Goal: Task Accomplishment & Management: Manage account settings

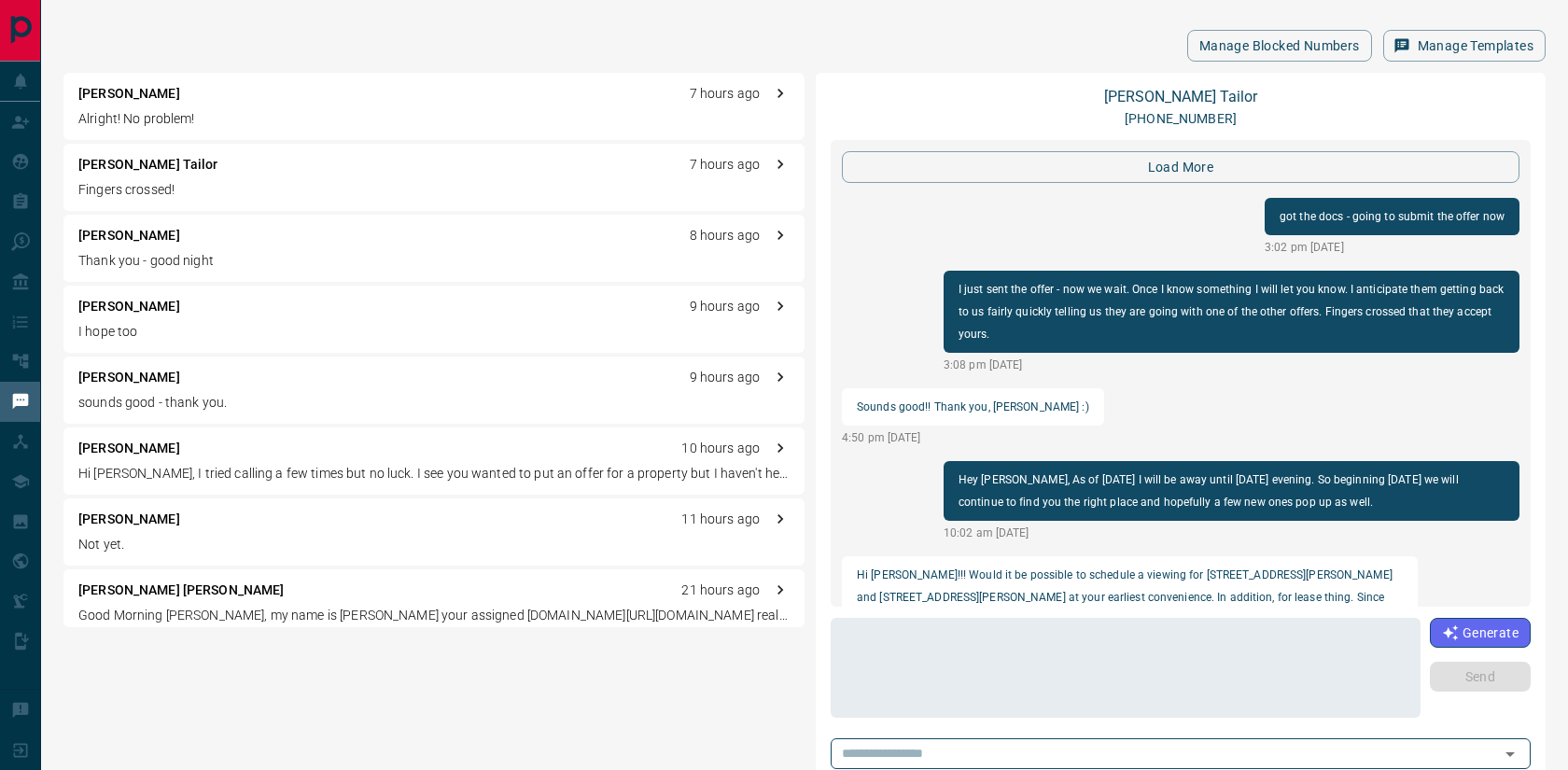
scroll to position [2086, 0]
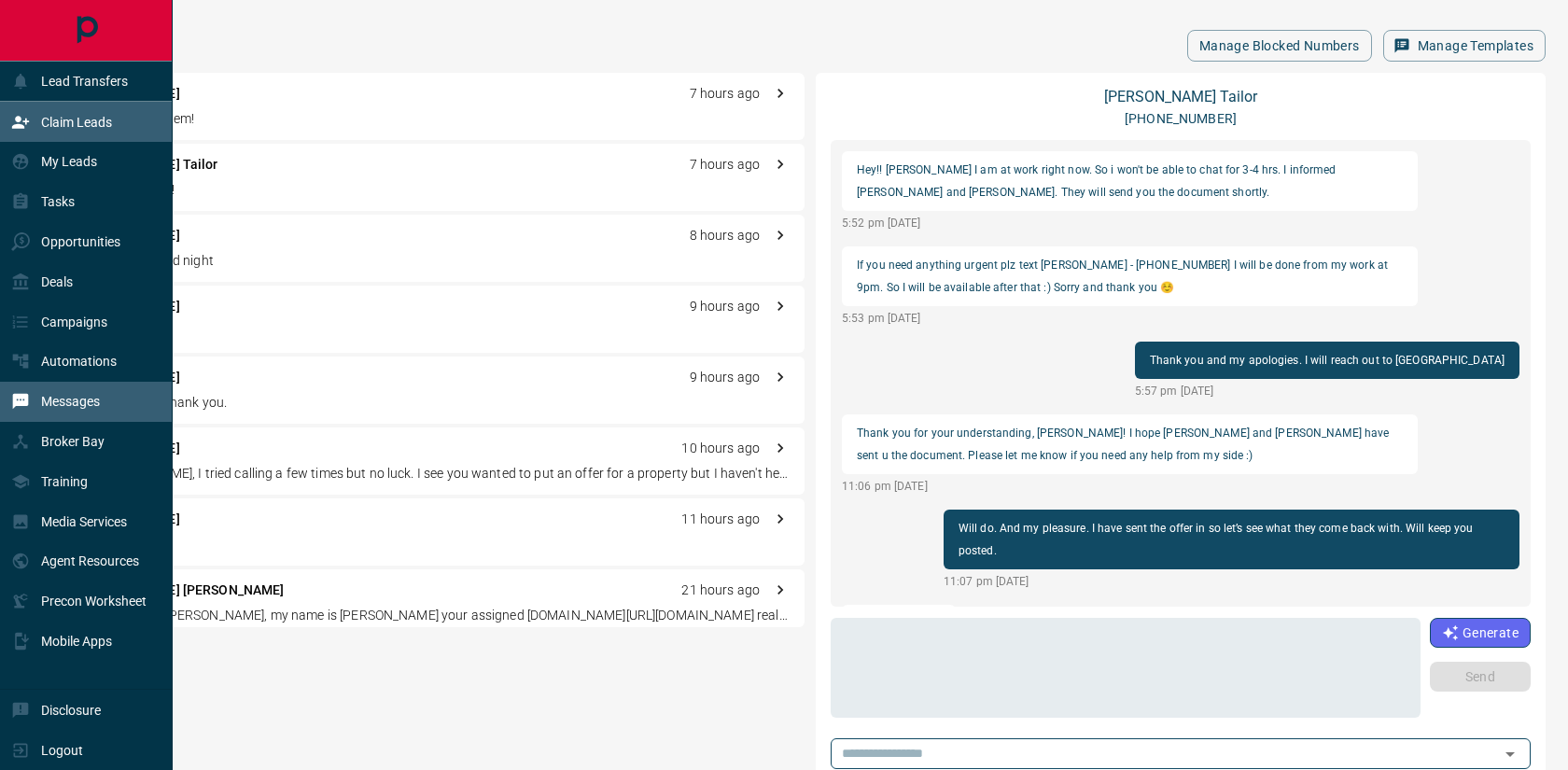
click at [76, 129] on p "Claim Leads" at bounding box center [77, 122] width 71 height 15
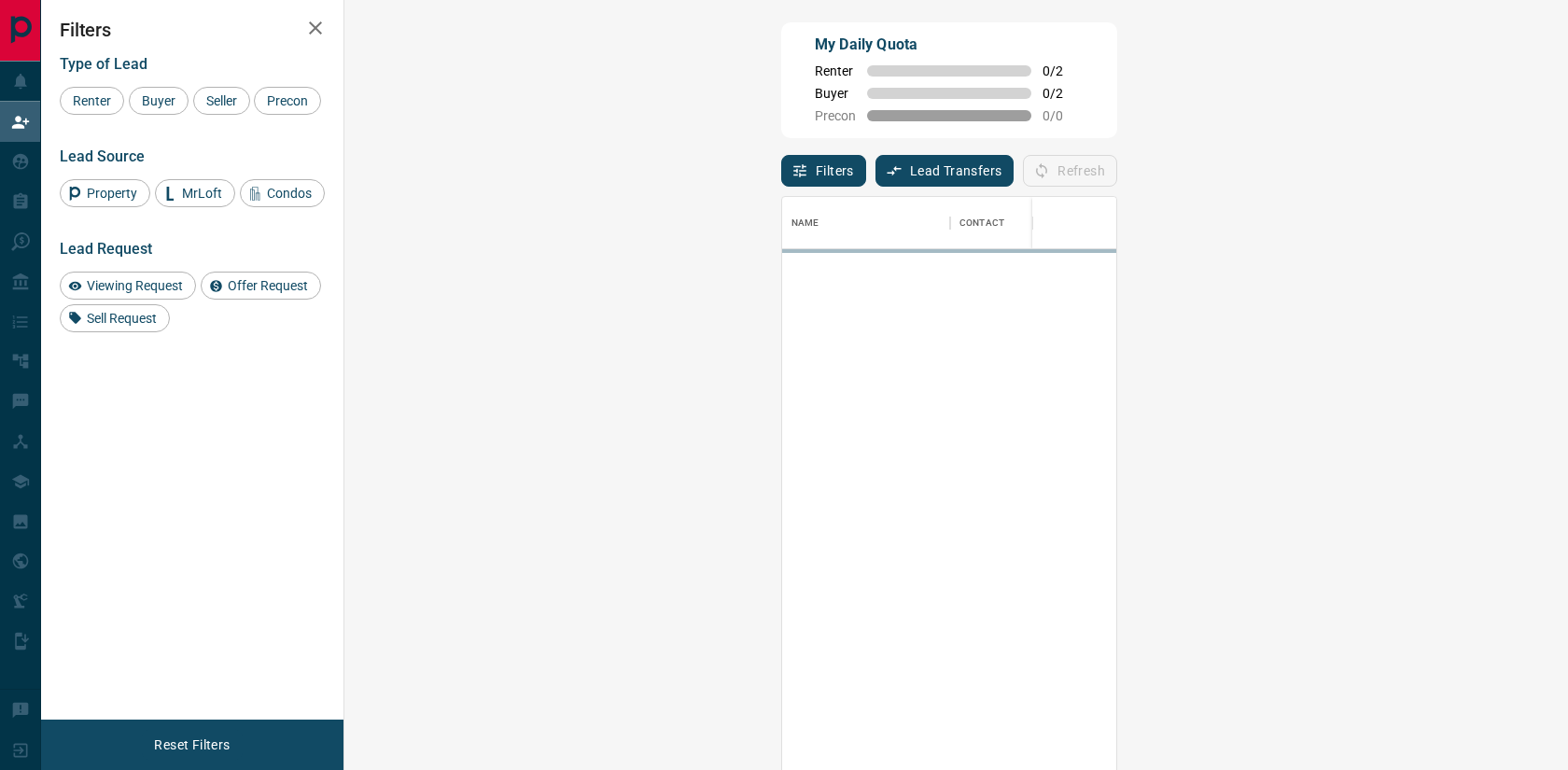
scroll to position [586, 1184]
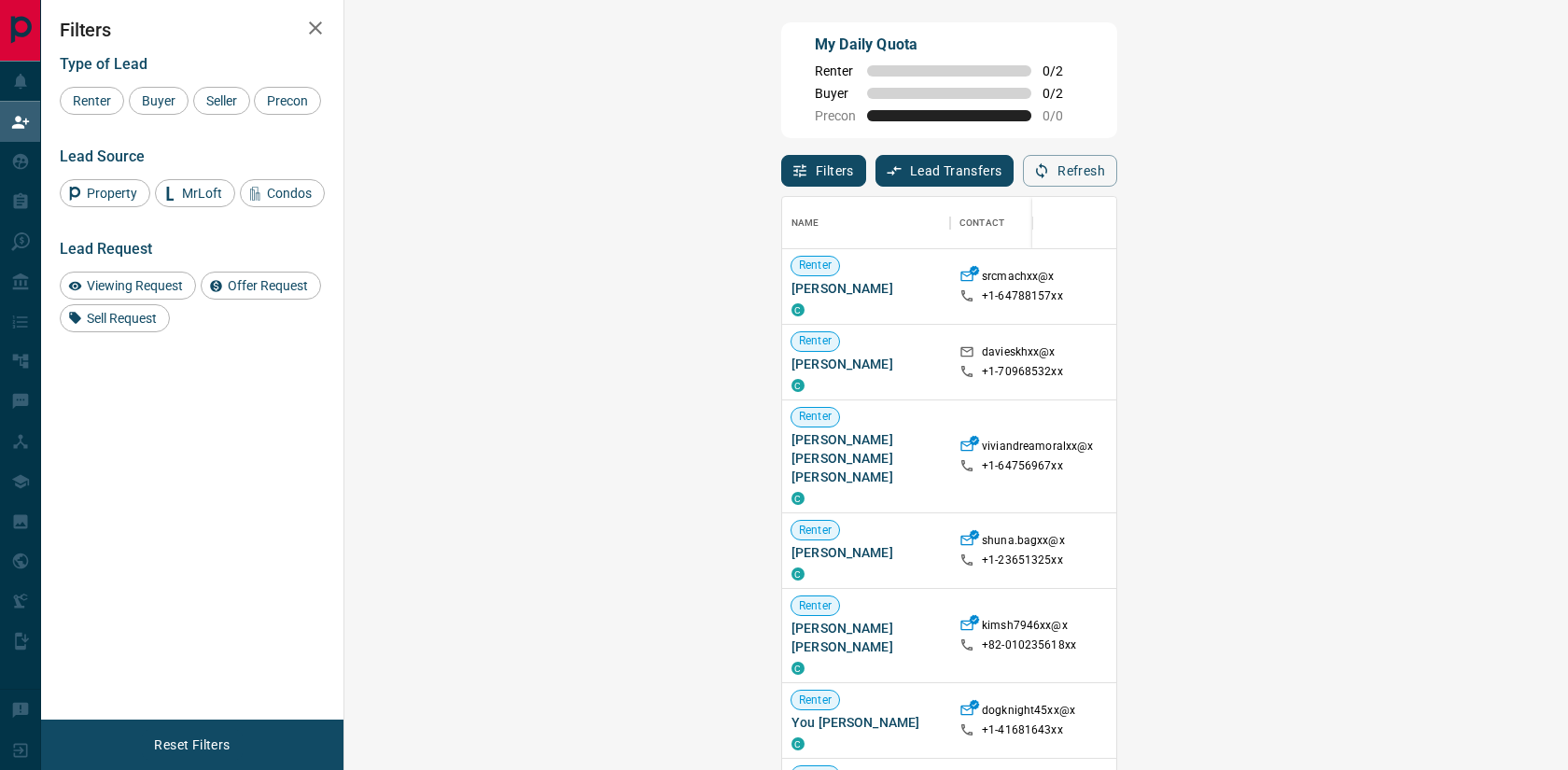
click at [1503, 294] on span "Viewing Request ( 1 )" at bounding box center [1555, 287] width 103 height 13
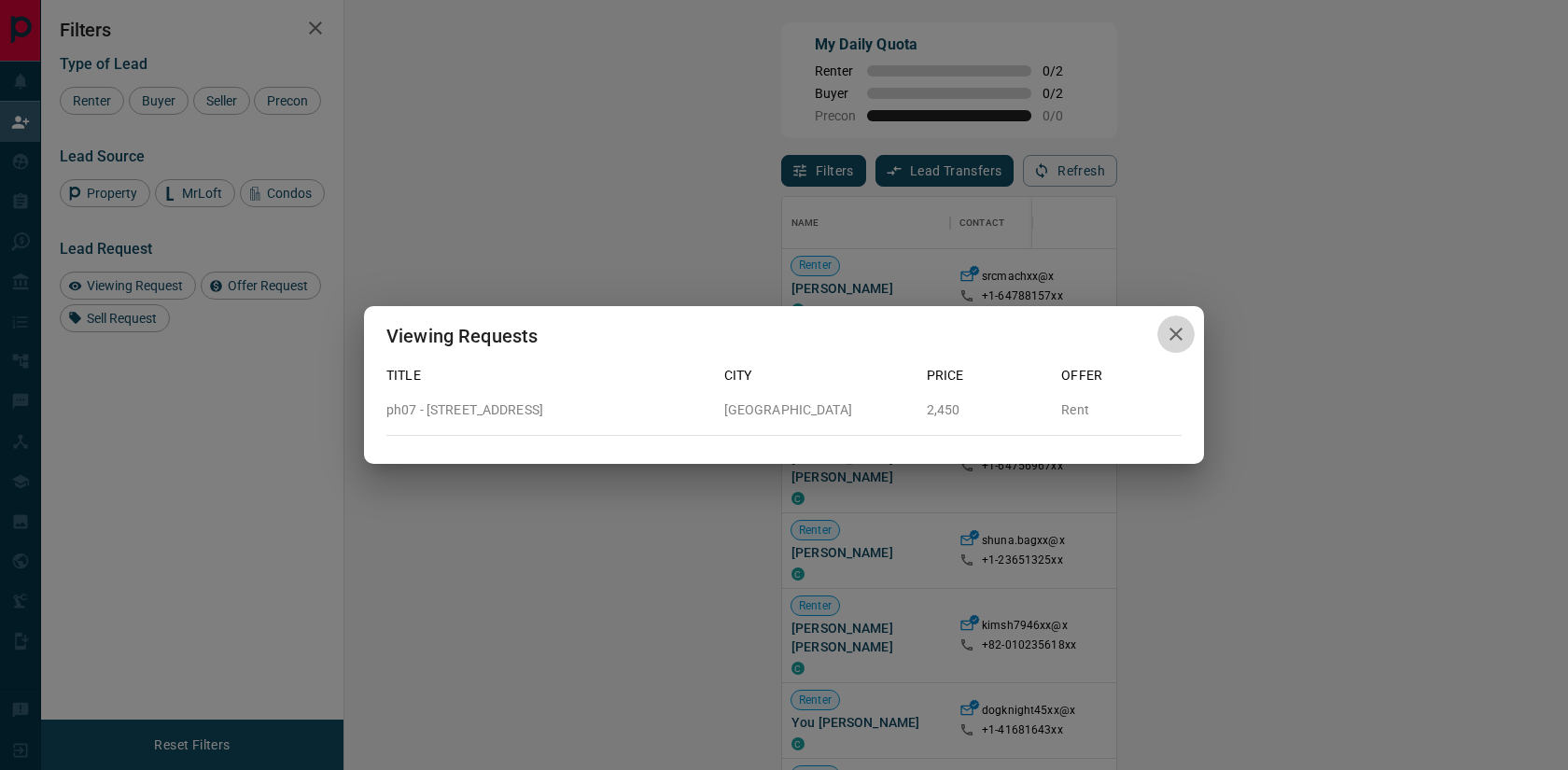
click at [1175, 332] on icon "button" at bounding box center [1176, 334] width 13 height 13
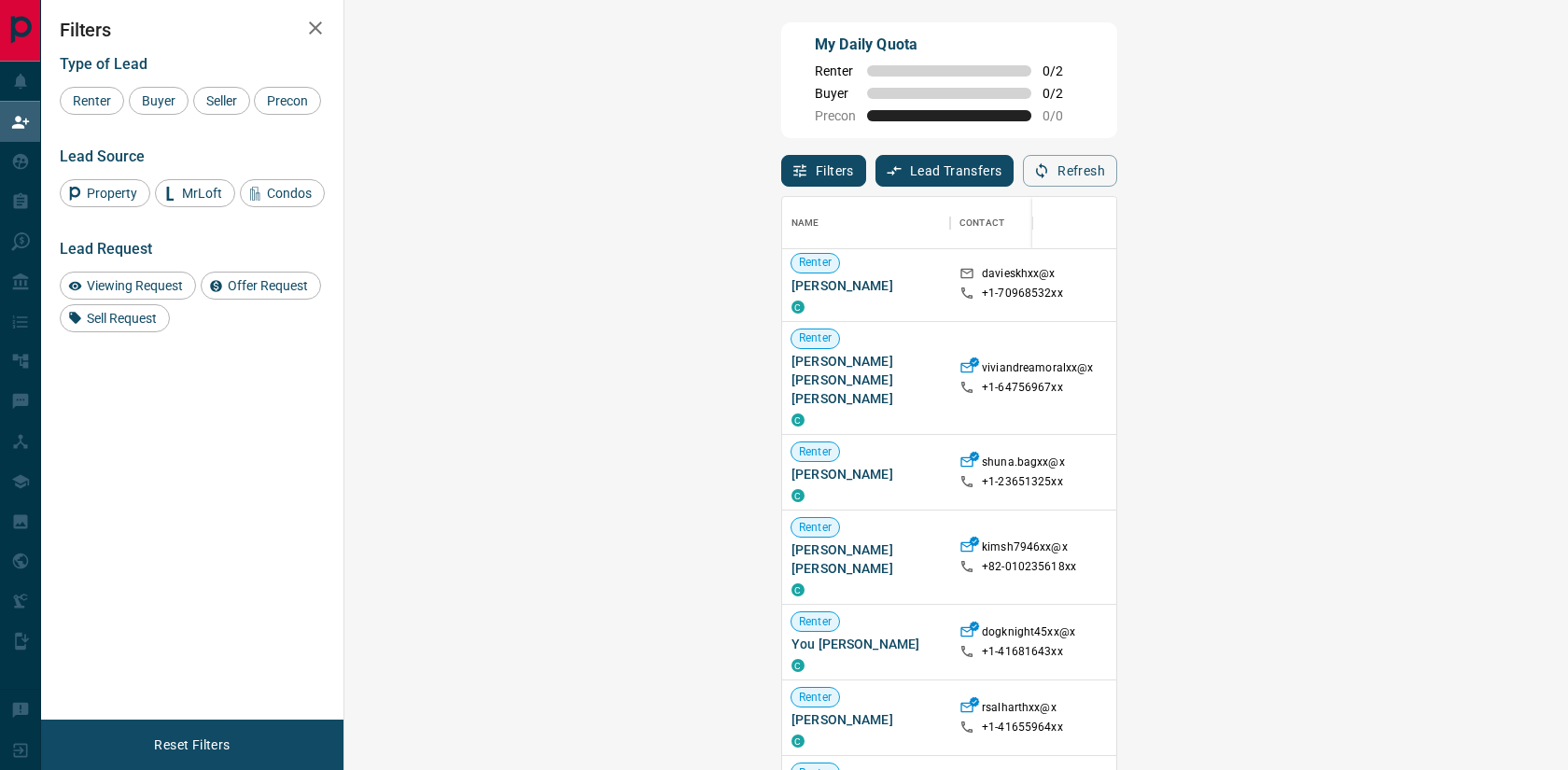
scroll to position [0, 0]
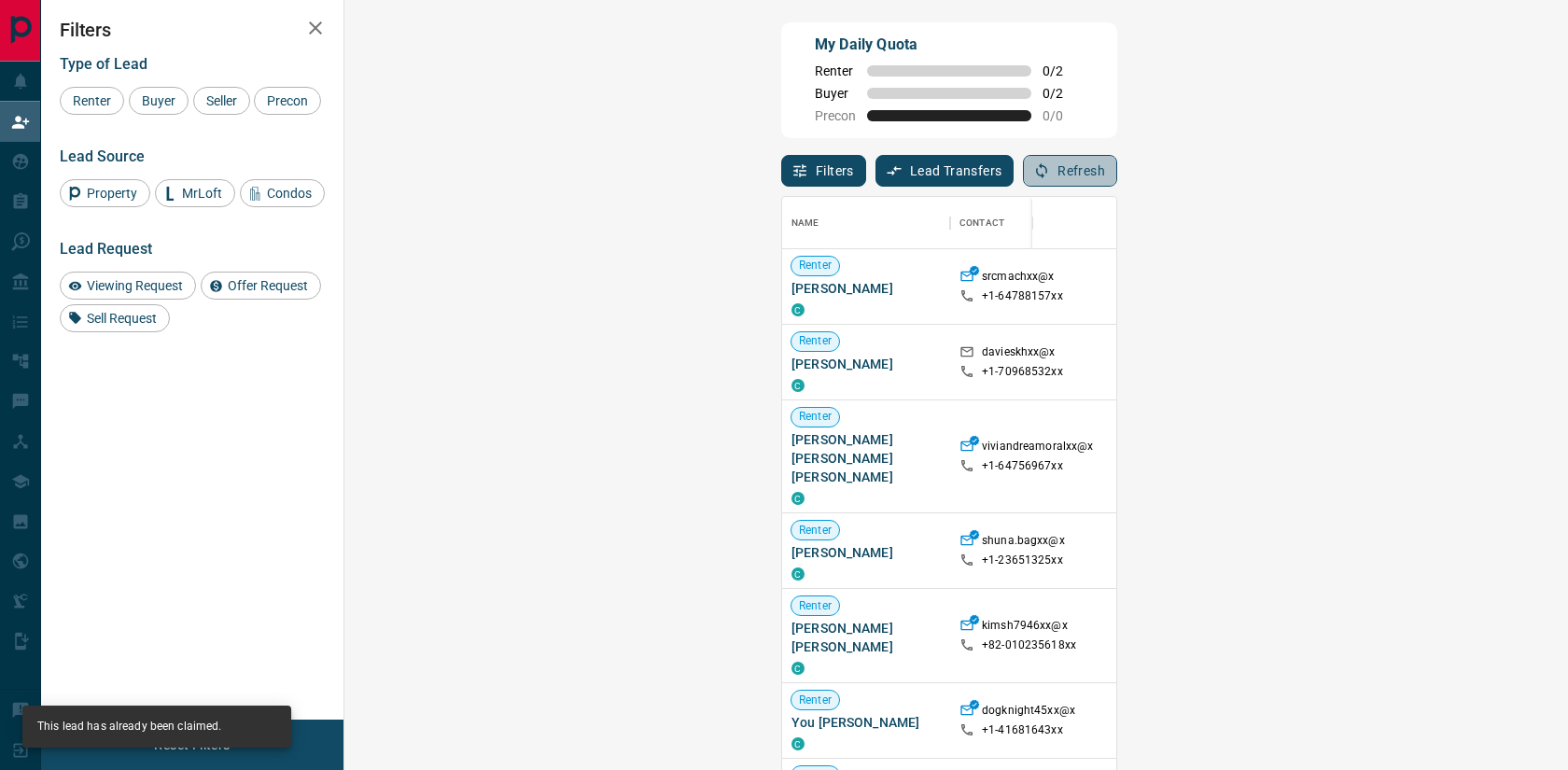
click at [1118, 174] on button "Refresh" at bounding box center [1070, 171] width 95 height 32
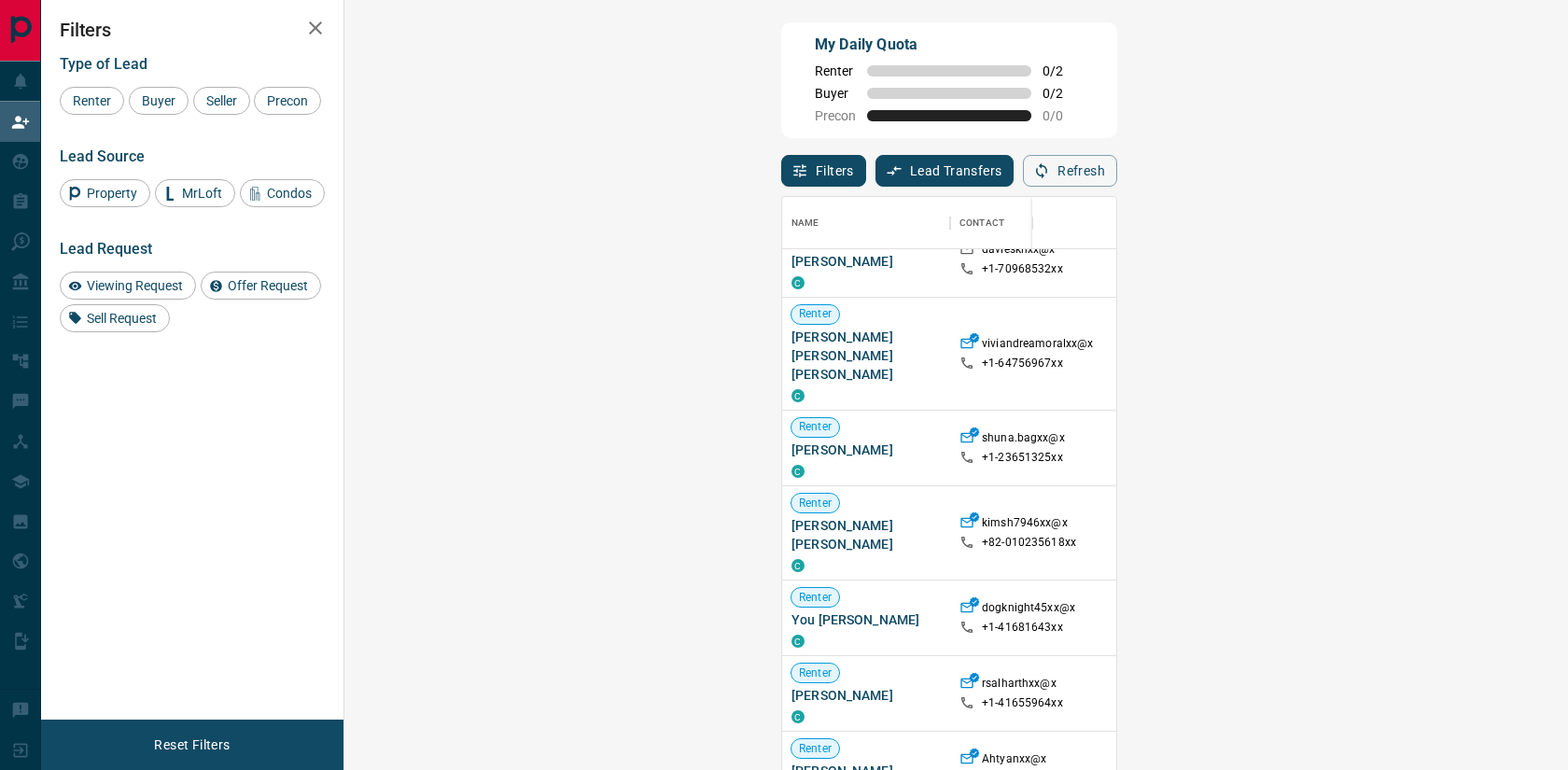
scroll to position [26, 0]
click at [173, 95] on span "Buyer" at bounding box center [158, 101] width 47 height 15
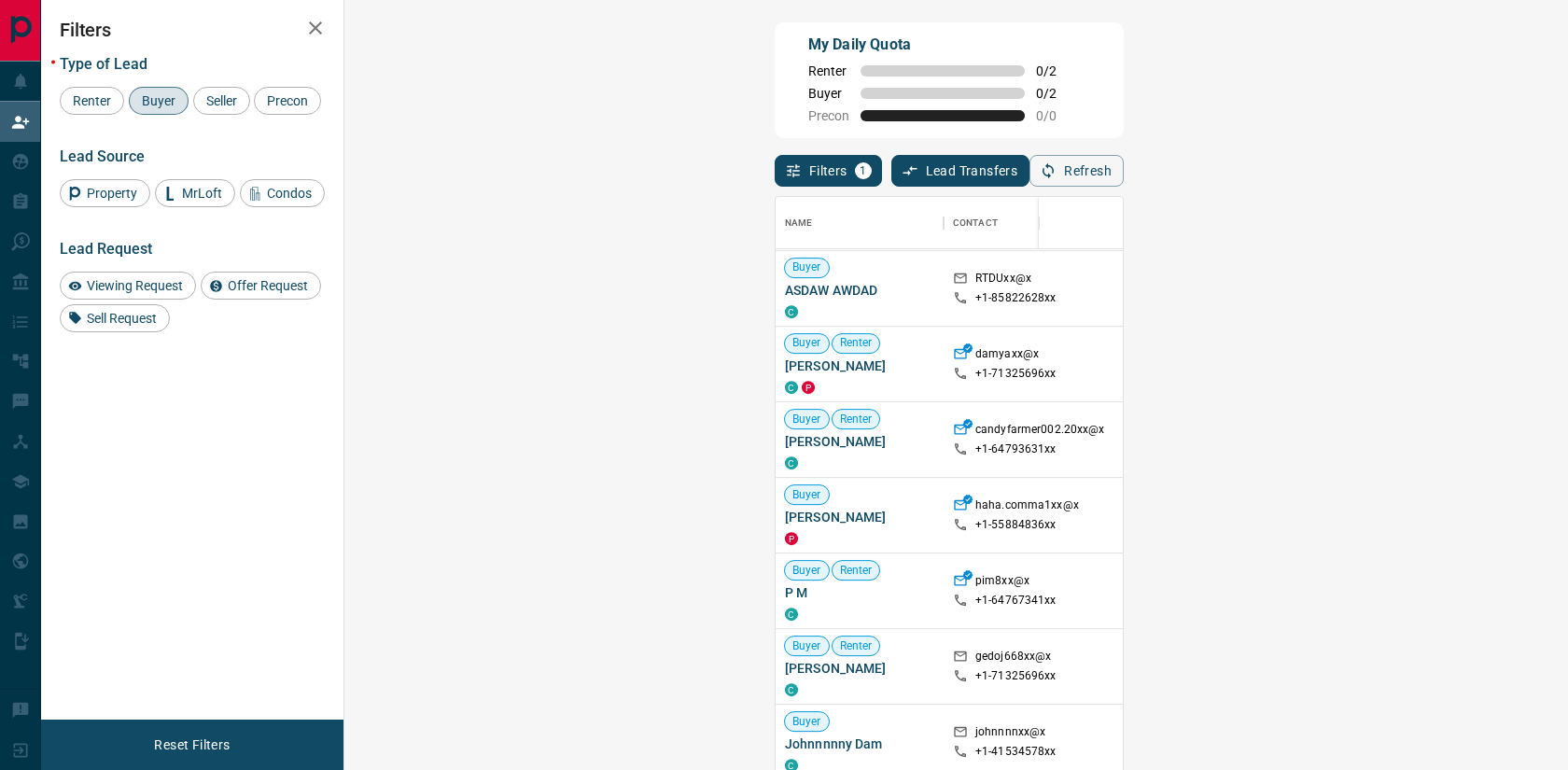
scroll to position [781, 0]
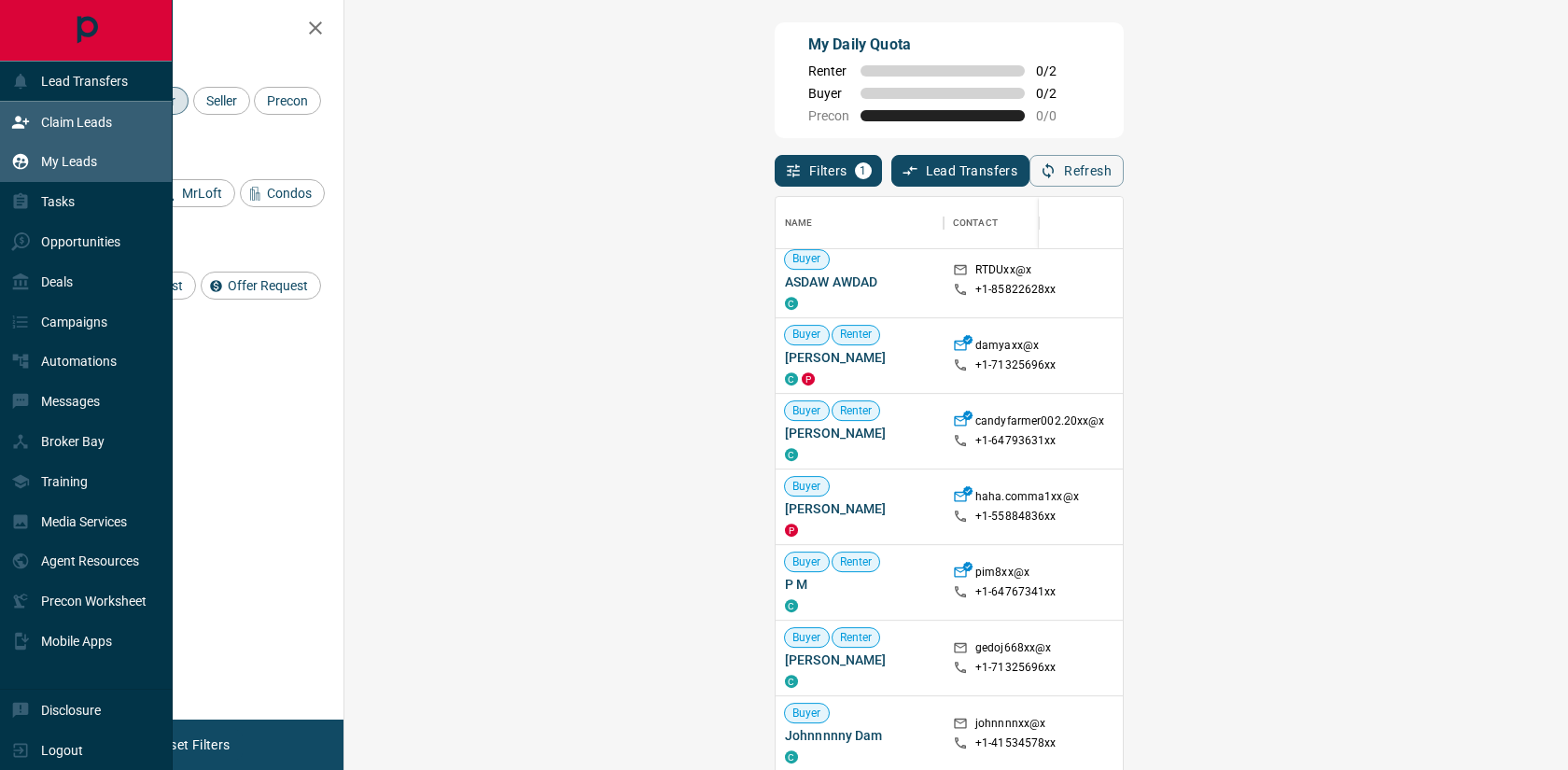
click at [46, 164] on p "My Leads" at bounding box center [69, 161] width 56 height 15
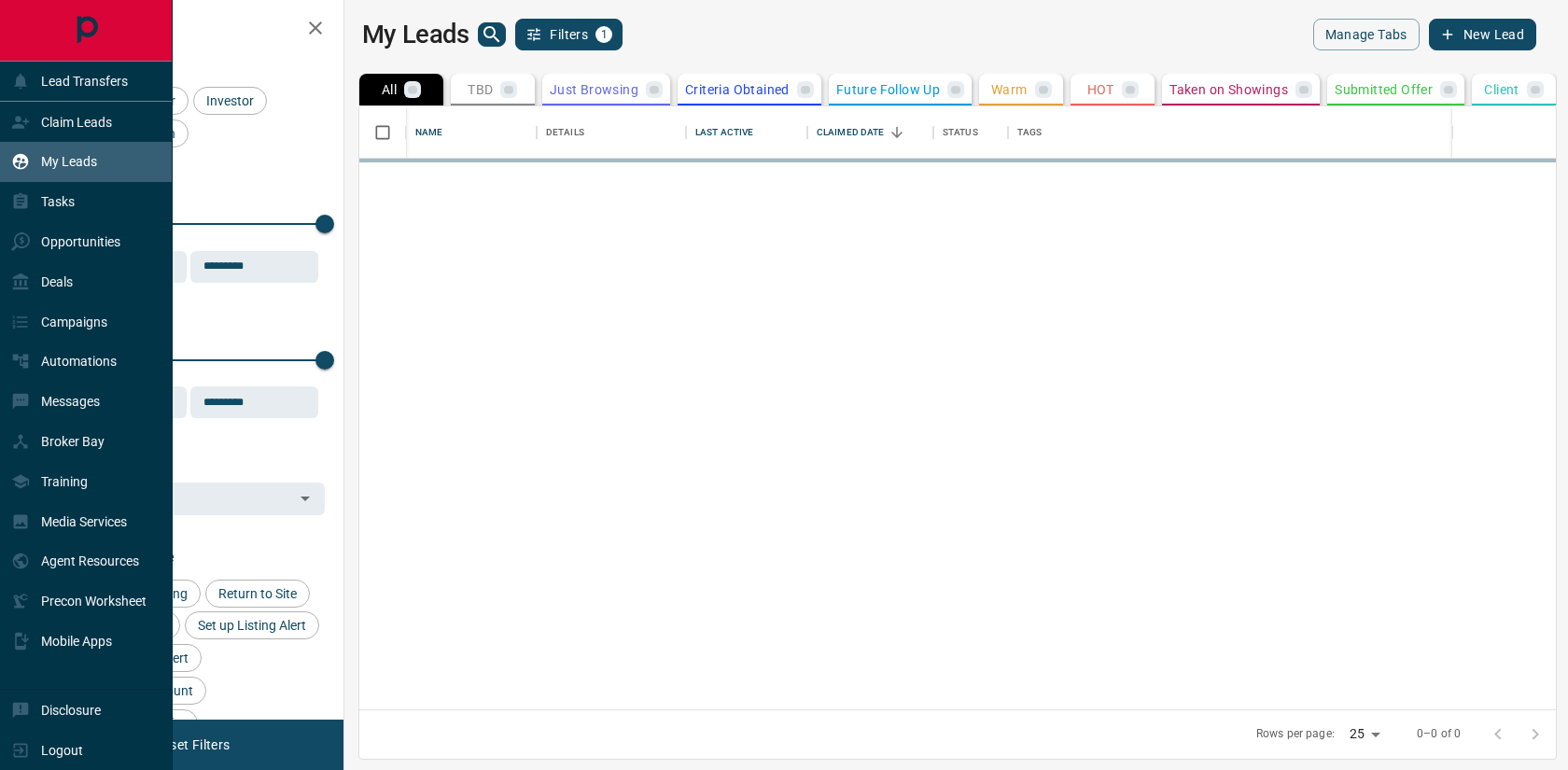
scroll to position [603, 1215]
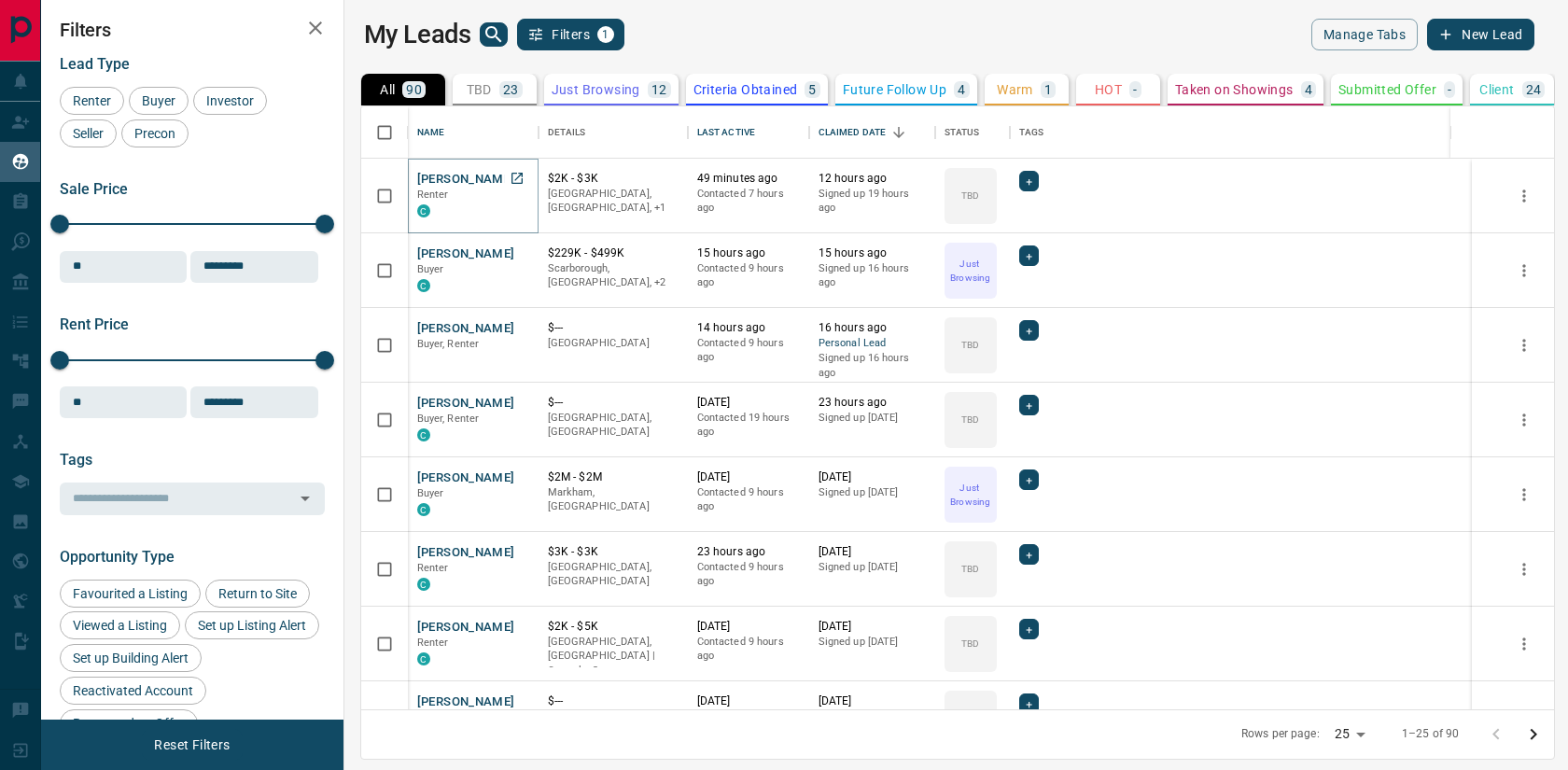
click at [430, 186] on button "[PERSON_NAME]" at bounding box center [466, 179] width 98 height 18
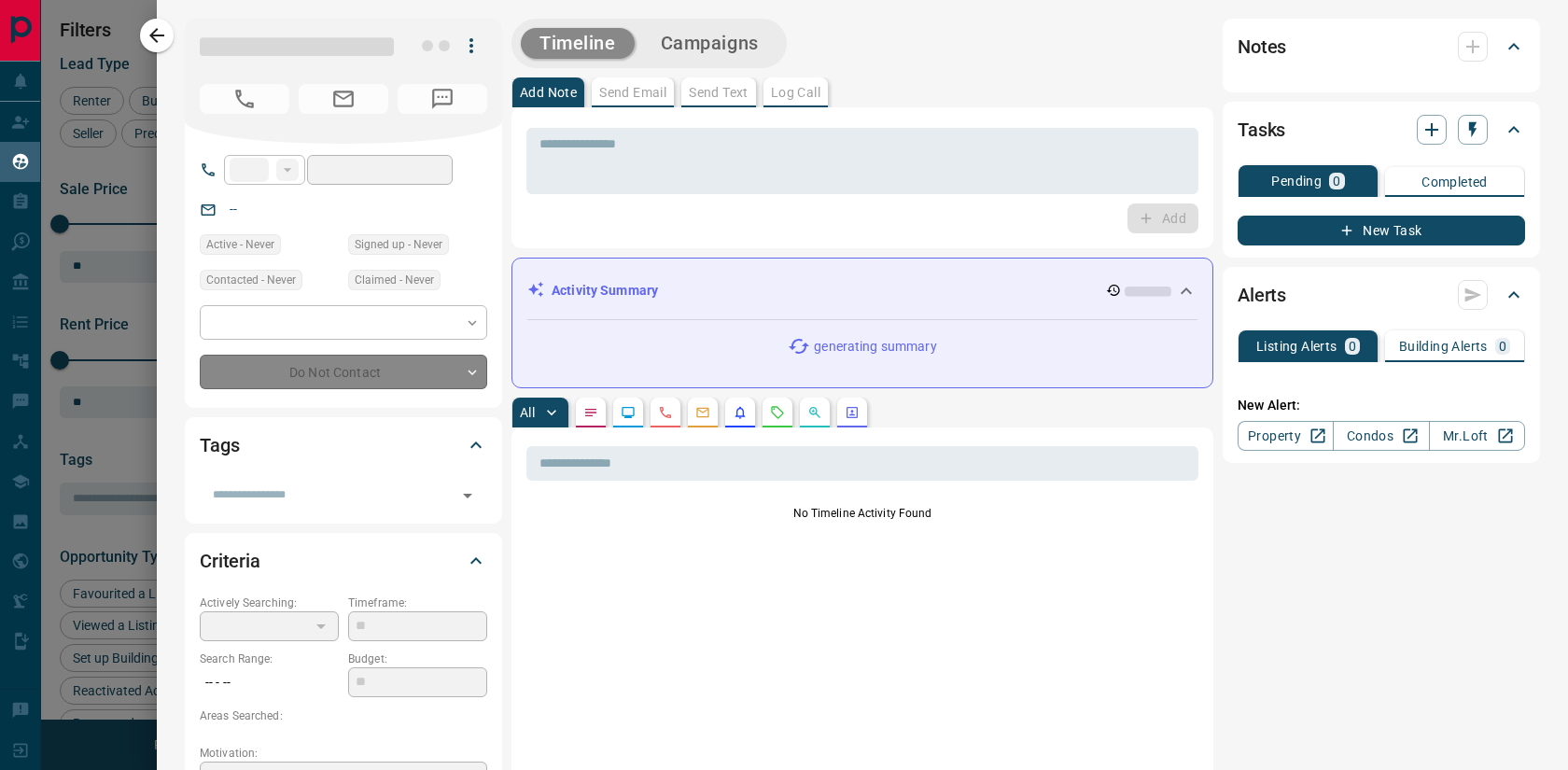
type input "**"
type input "**********"
type input "**"
type input "*"
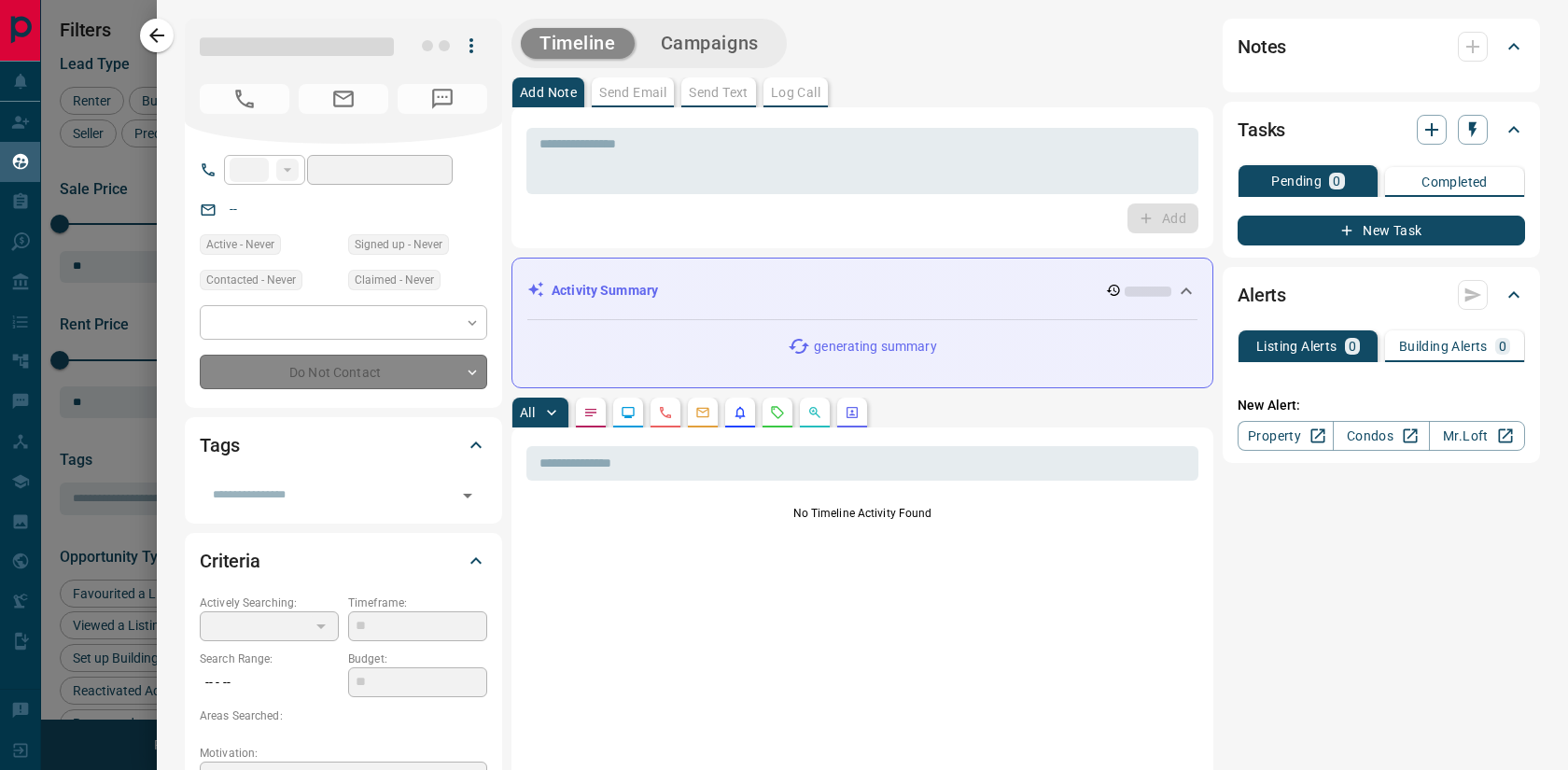
type input "**********"
type input "*******"
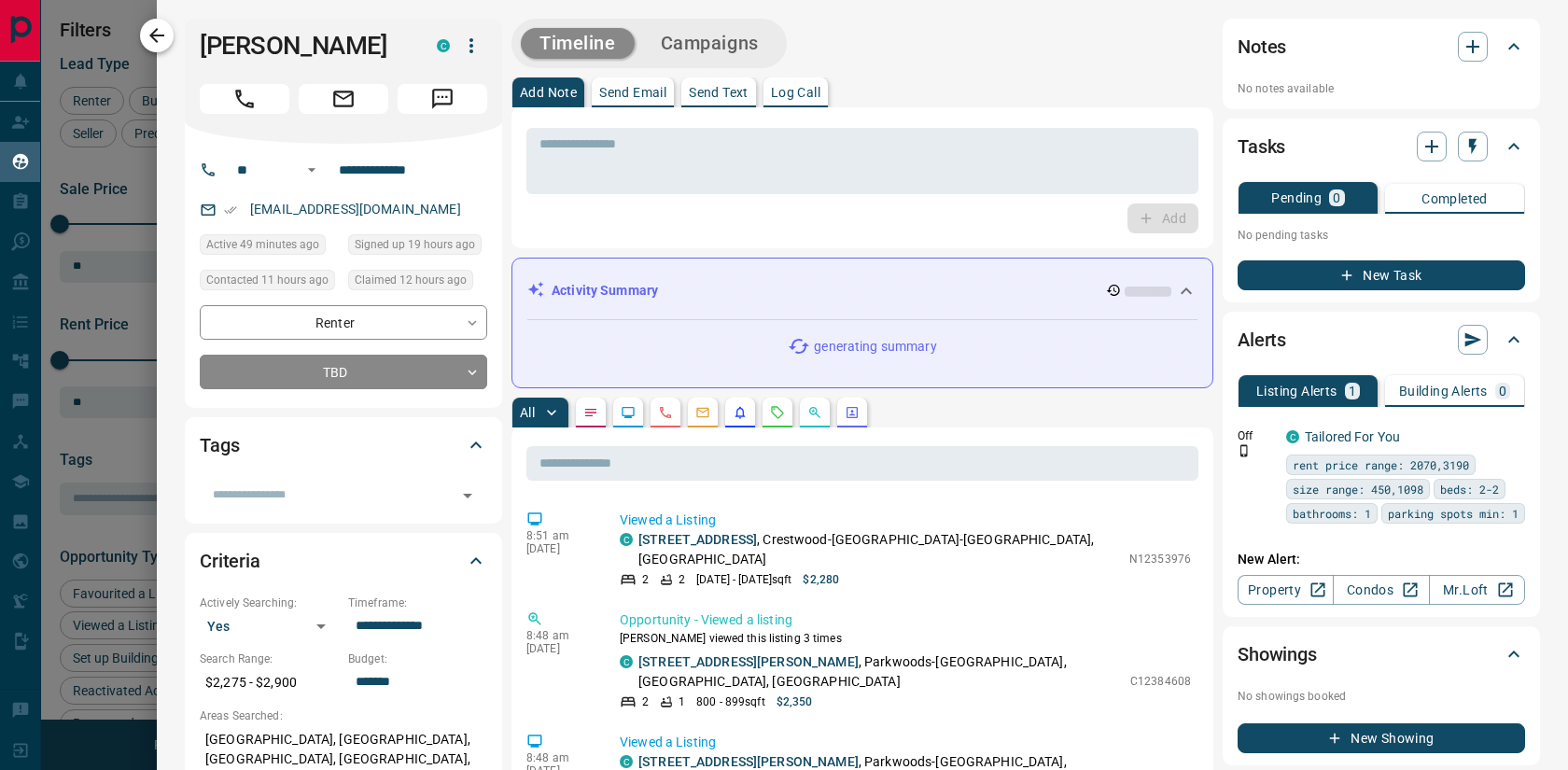
click at [158, 38] on icon "button" at bounding box center [157, 36] width 23 height 23
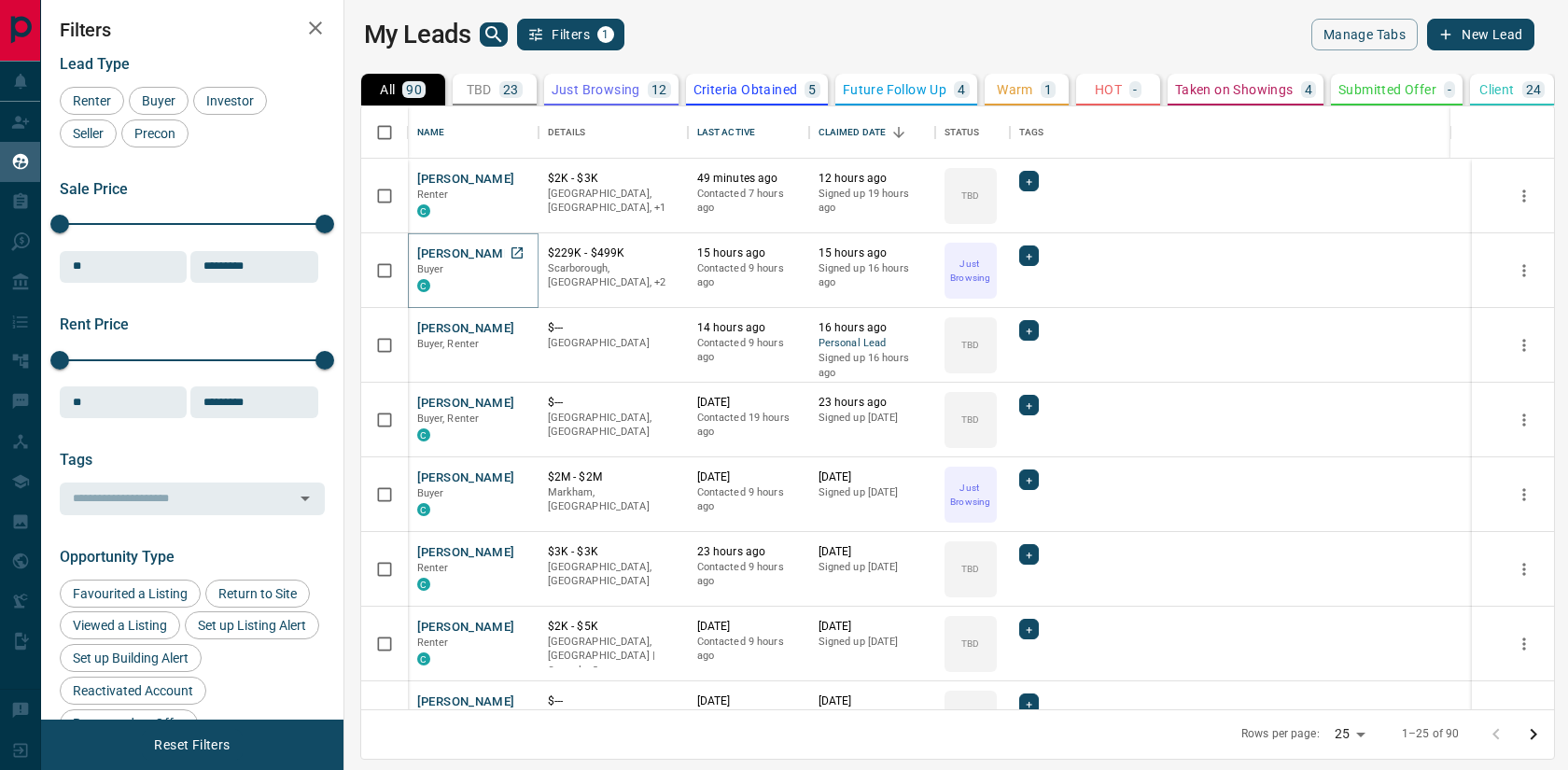
click at [462, 249] on button "[PERSON_NAME]" at bounding box center [466, 254] width 98 height 18
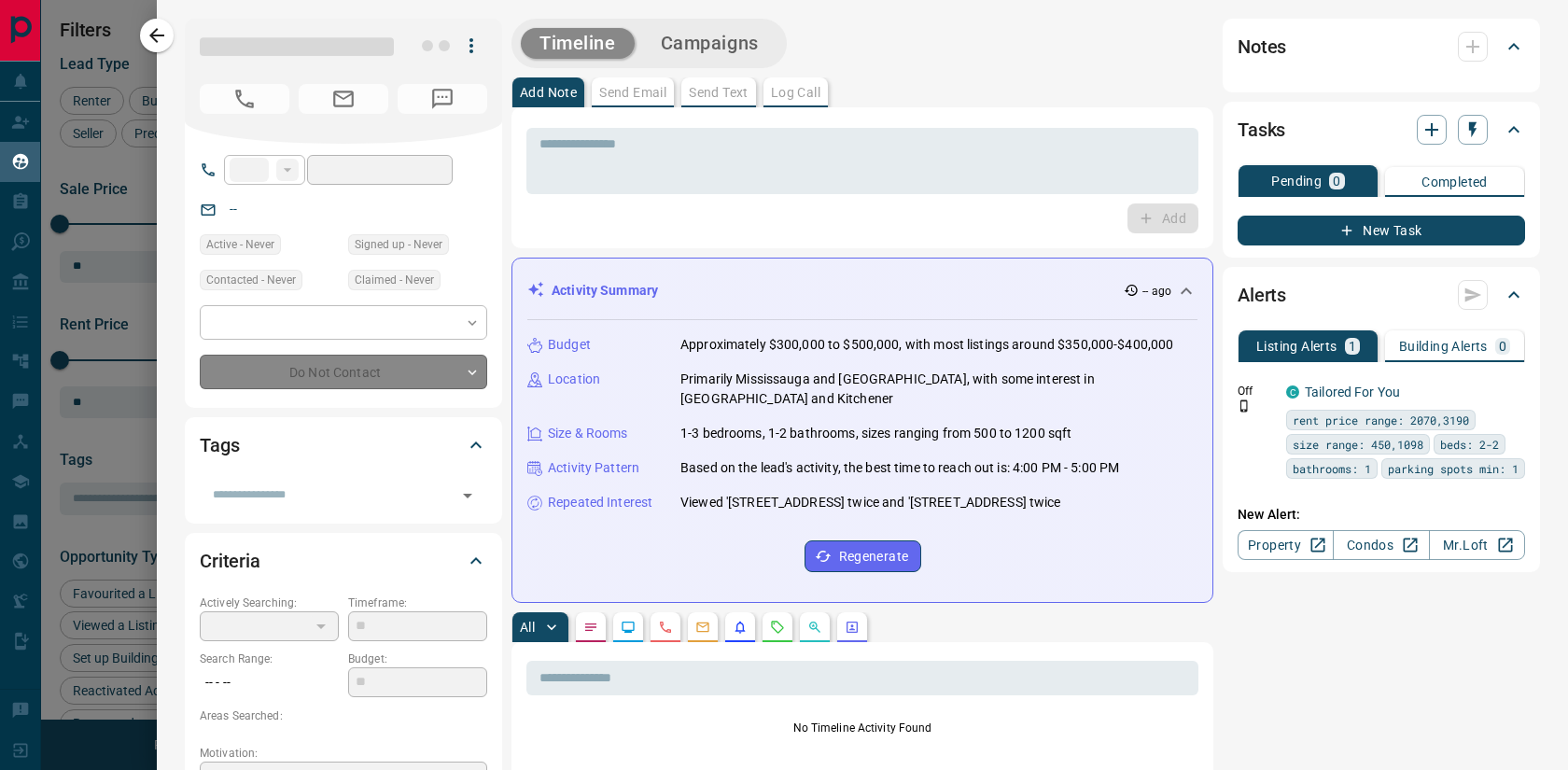
type input "**"
type input "**********"
type input "*"
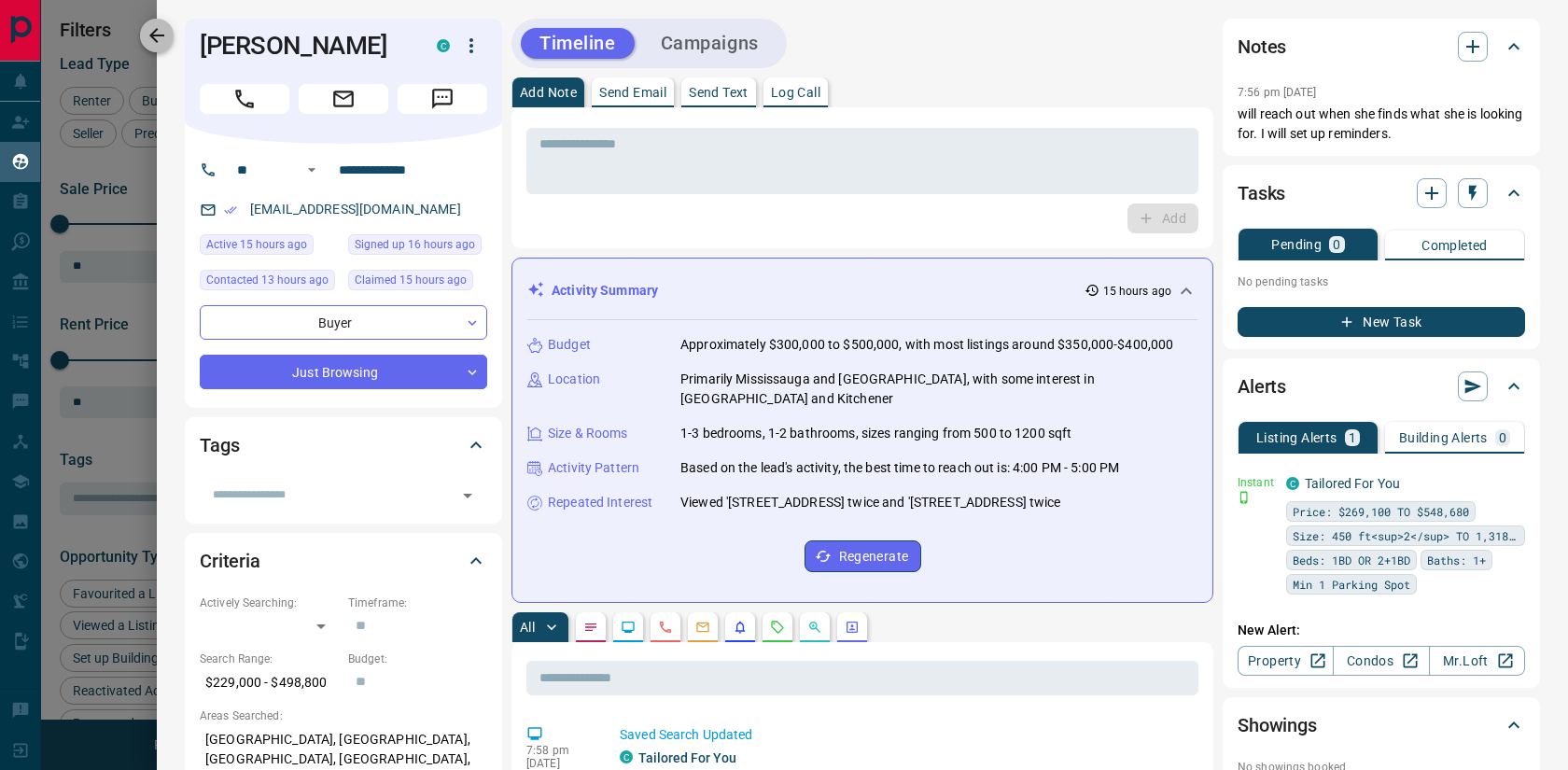
click at [166, 33] on icon "button" at bounding box center [157, 36] width 23 height 23
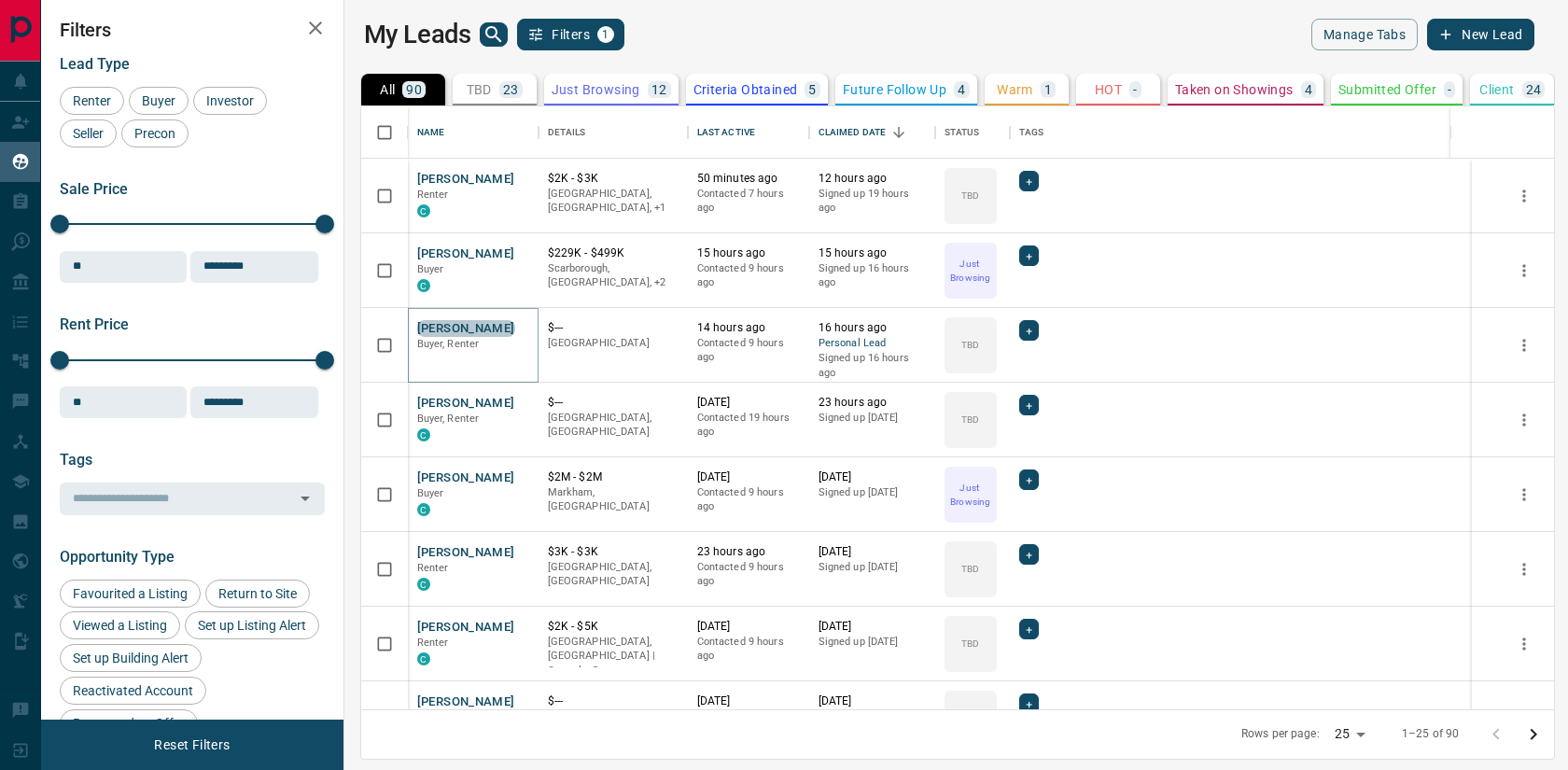
click at [479, 332] on button "[PERSON_NAME]" at bounding box center [466, 328] width 98 height 18
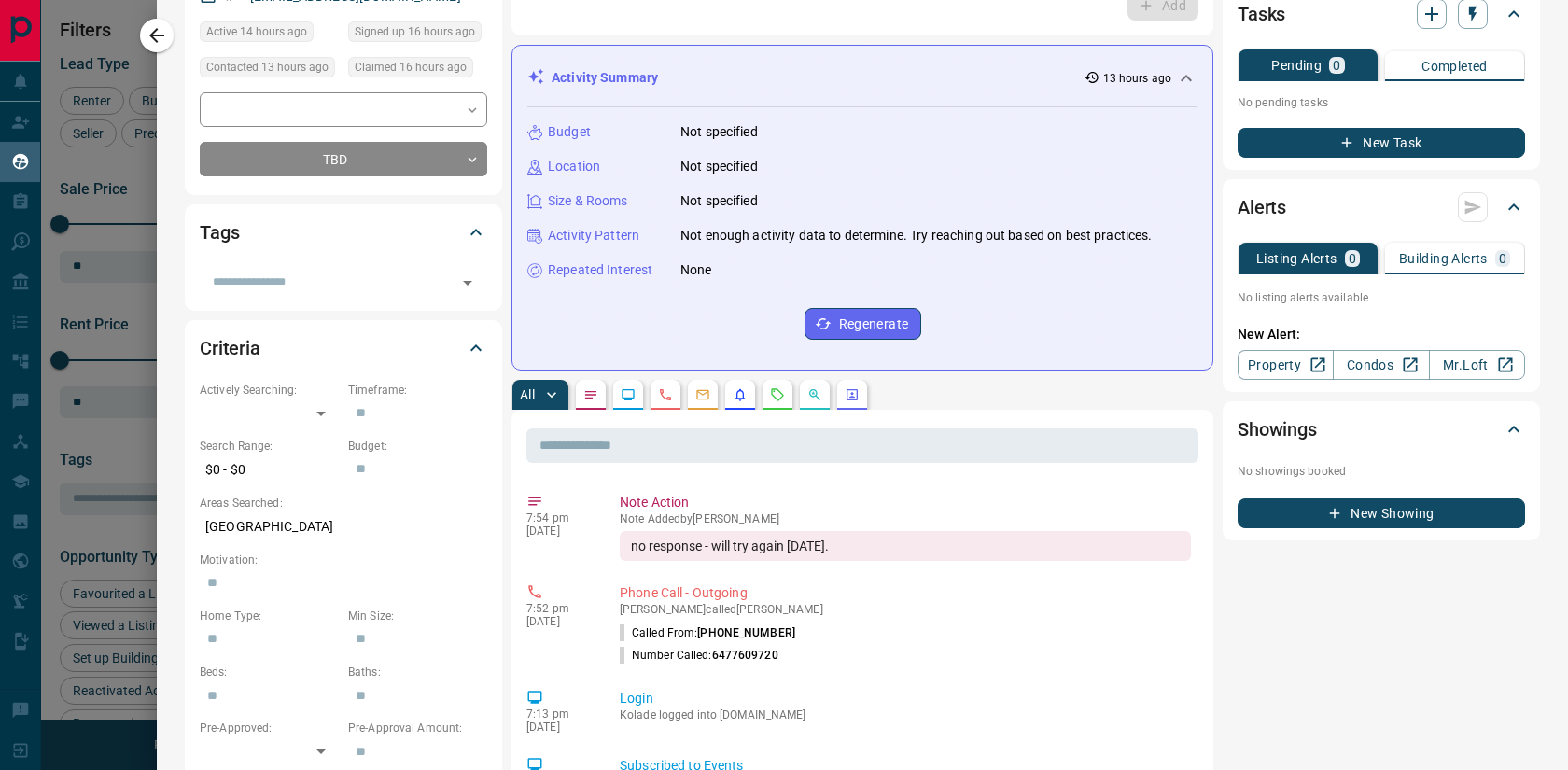
scroll to position [0, 0]
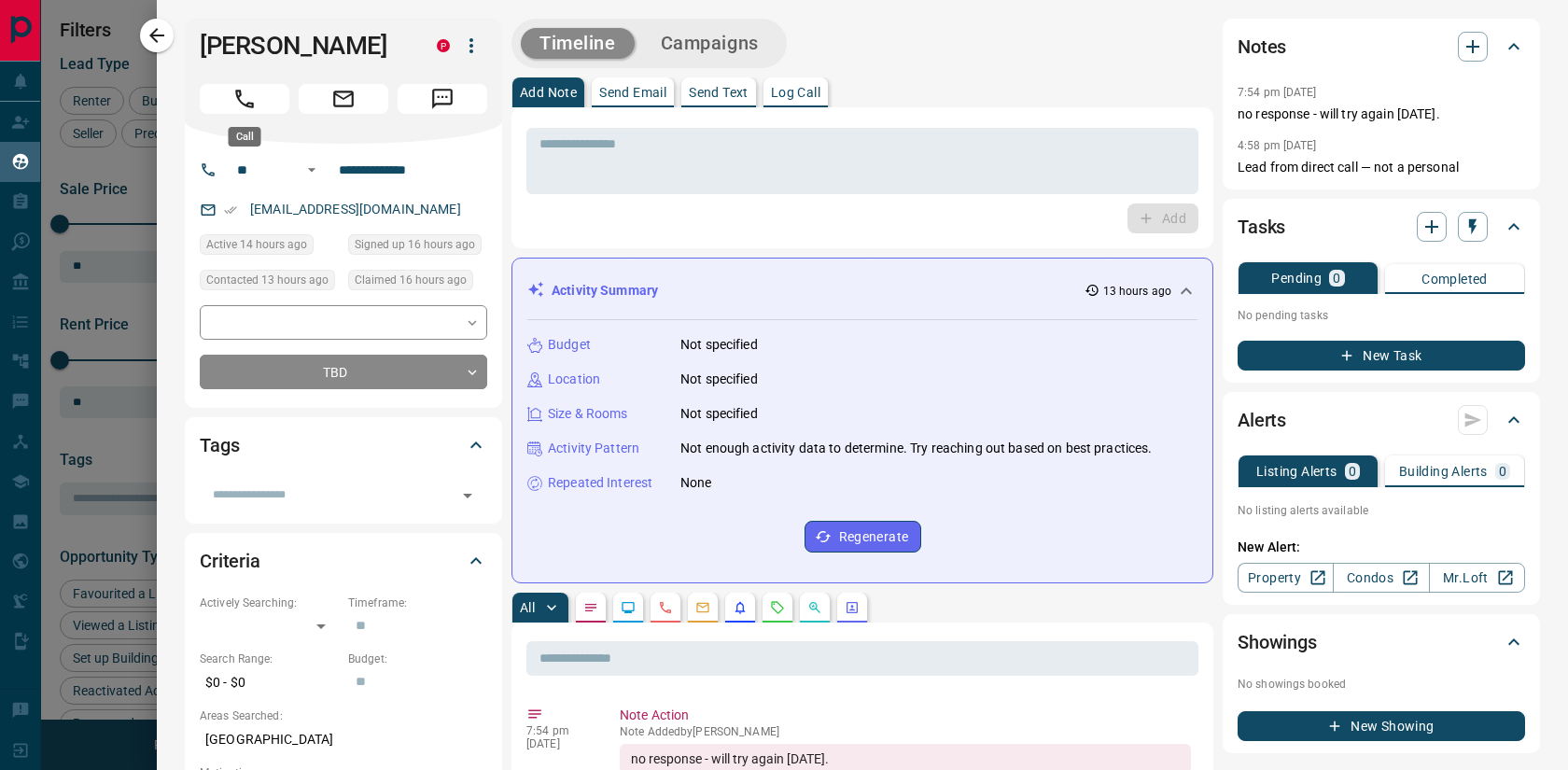
click at [242, 106] on icon "Call" at bounding box center [245, 99] width 24 height 24
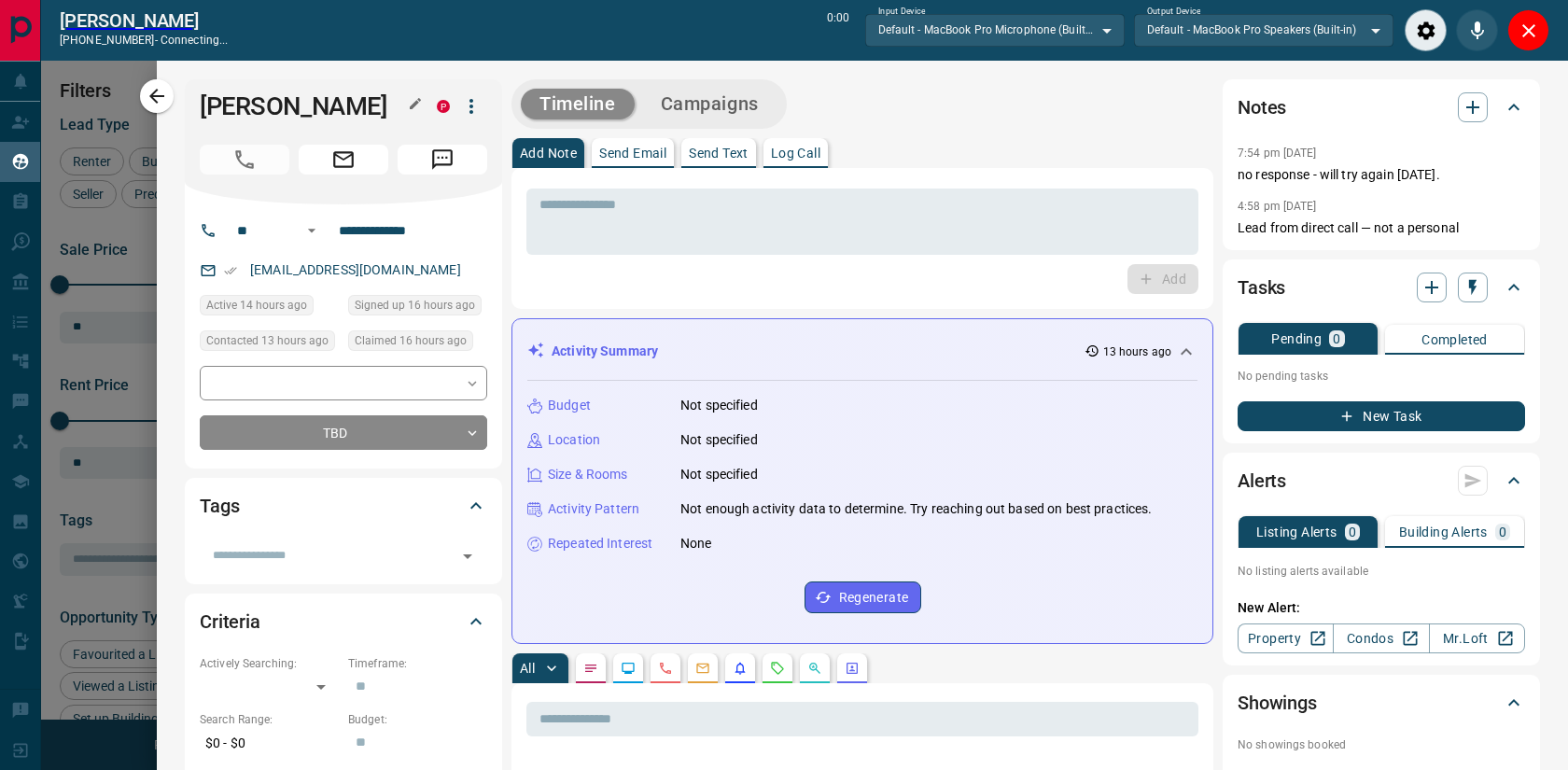
scroll to position [545, 1215]
click at [1537, 32] on icon "Close" at bounding box center [1530, 31] width 23 height 23
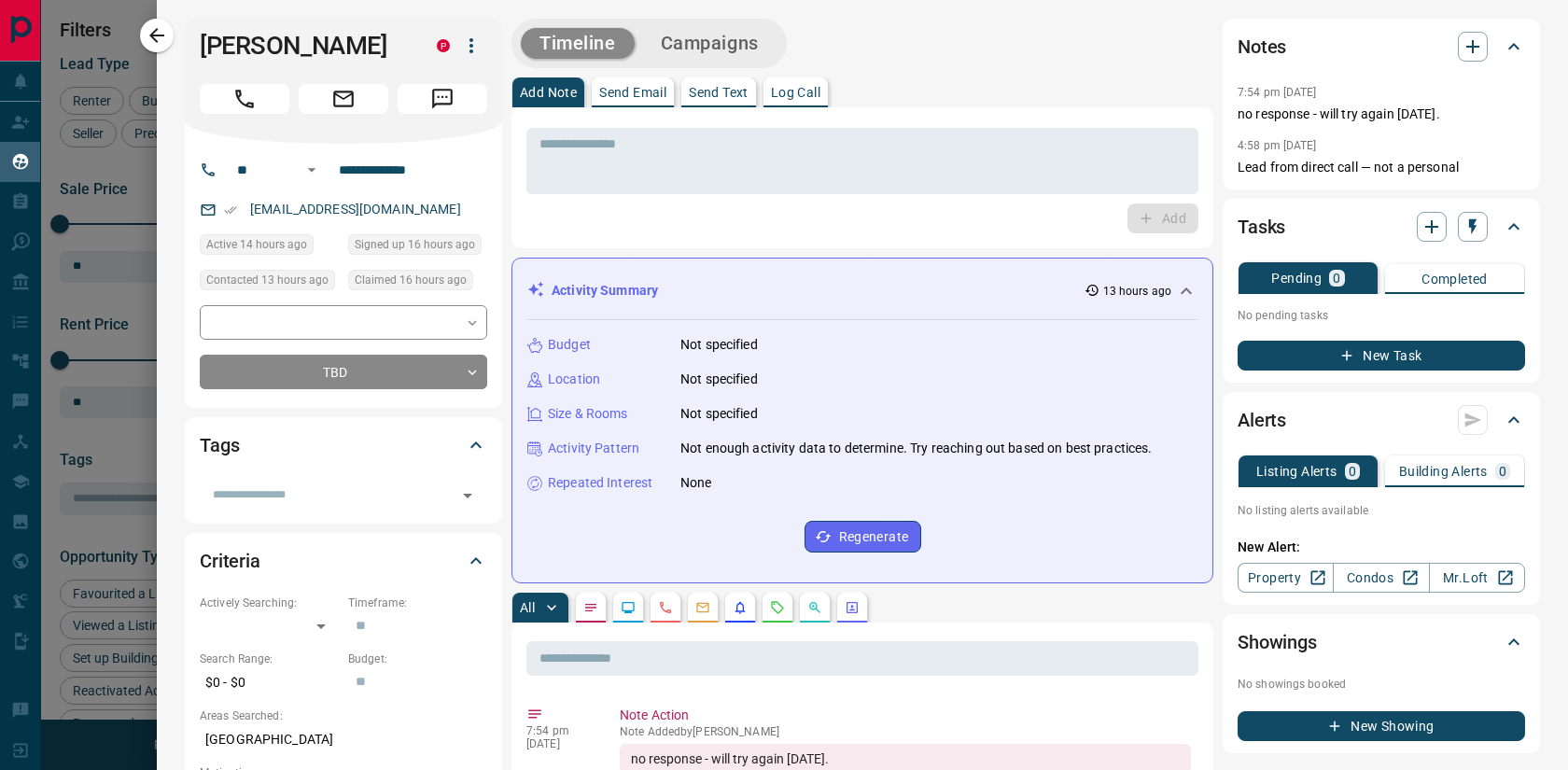
scroll to position [603, 1215]
click at [160, 38] on icon "button" at bounding box center [157, 36] width 23 height 23
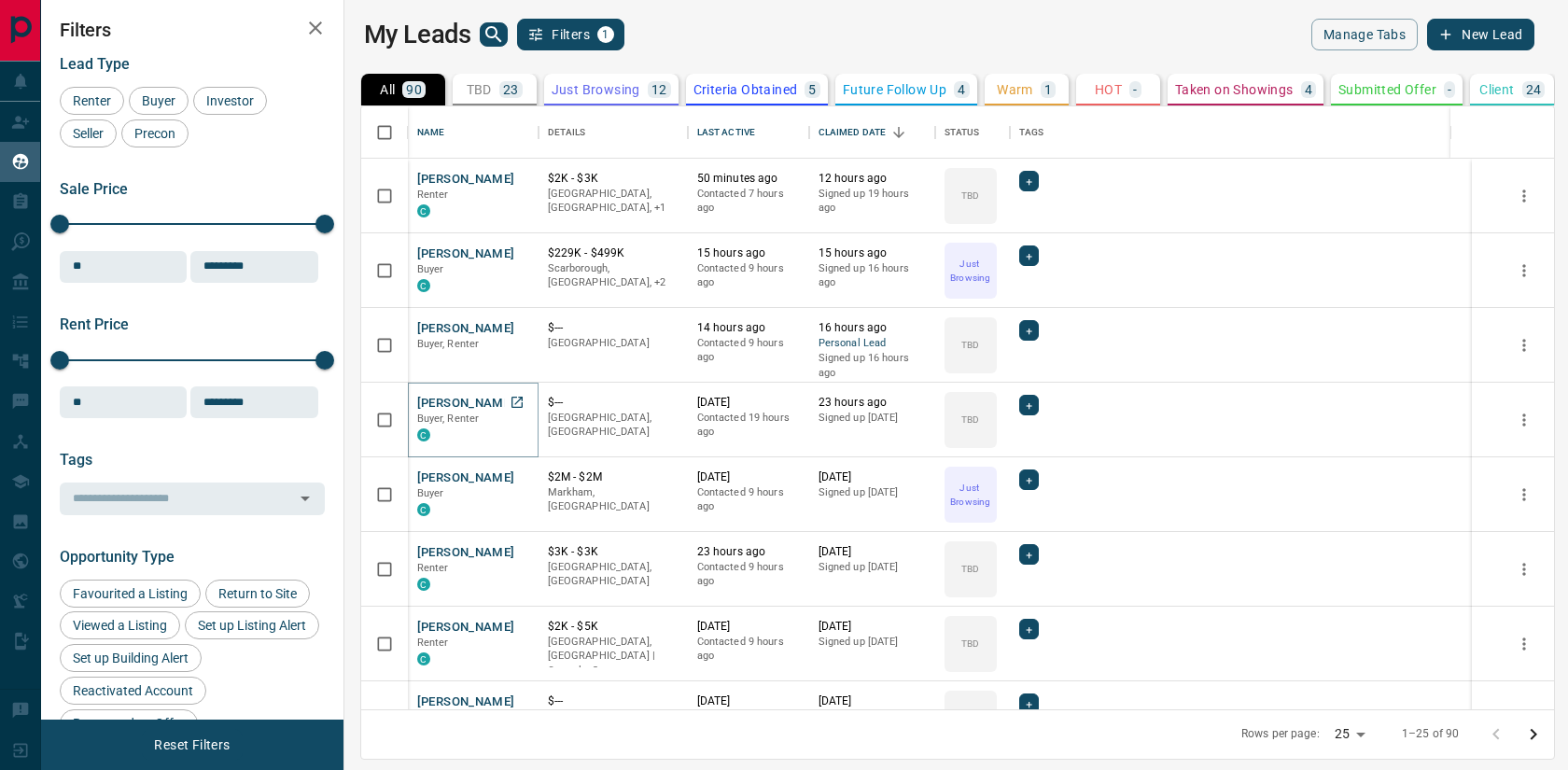
click at [462, 409] on button "[PERSON_NAME]" at bounding box center [466, 403] width 98 height 18
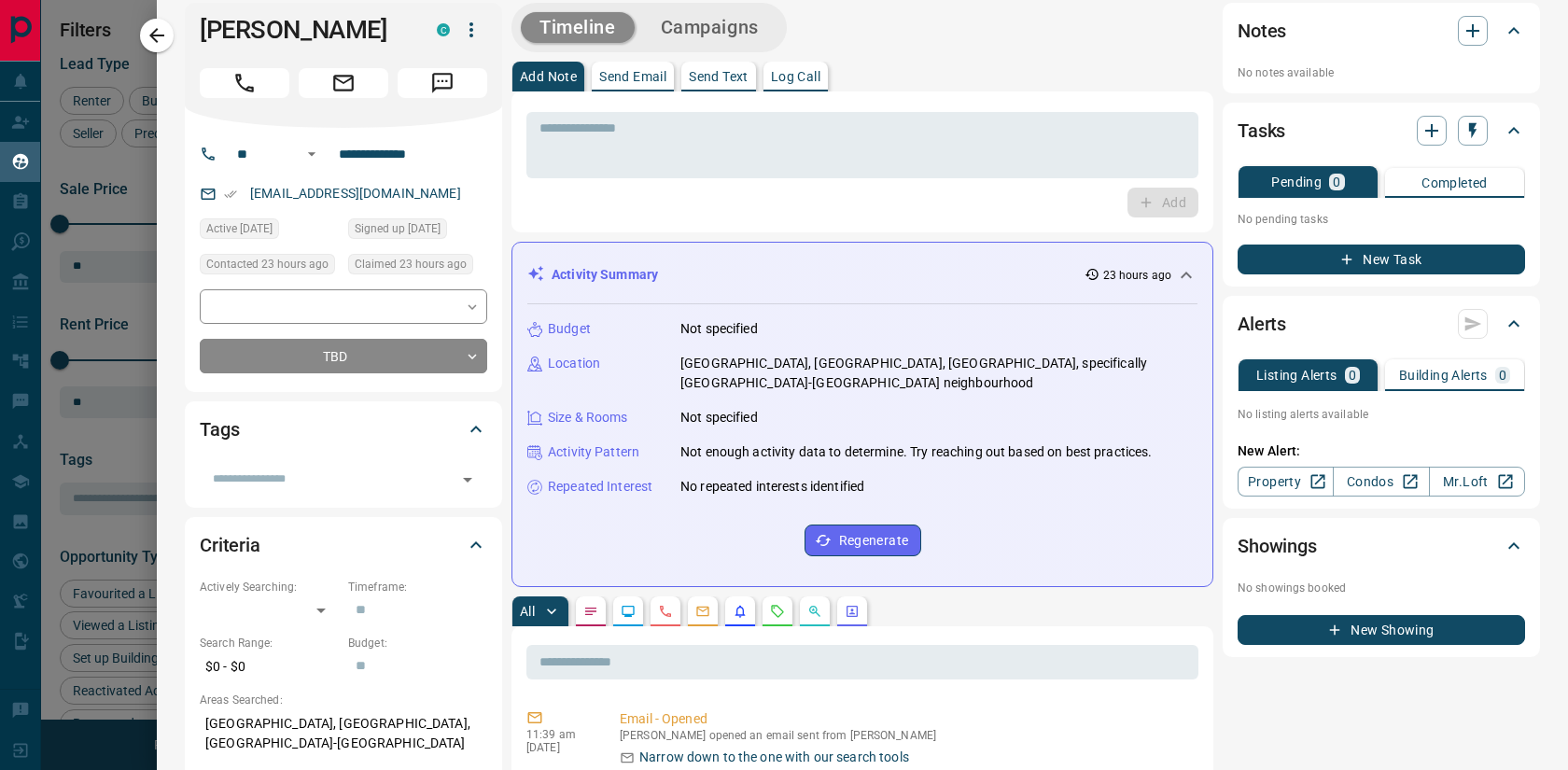
scroll to position [0, 0]
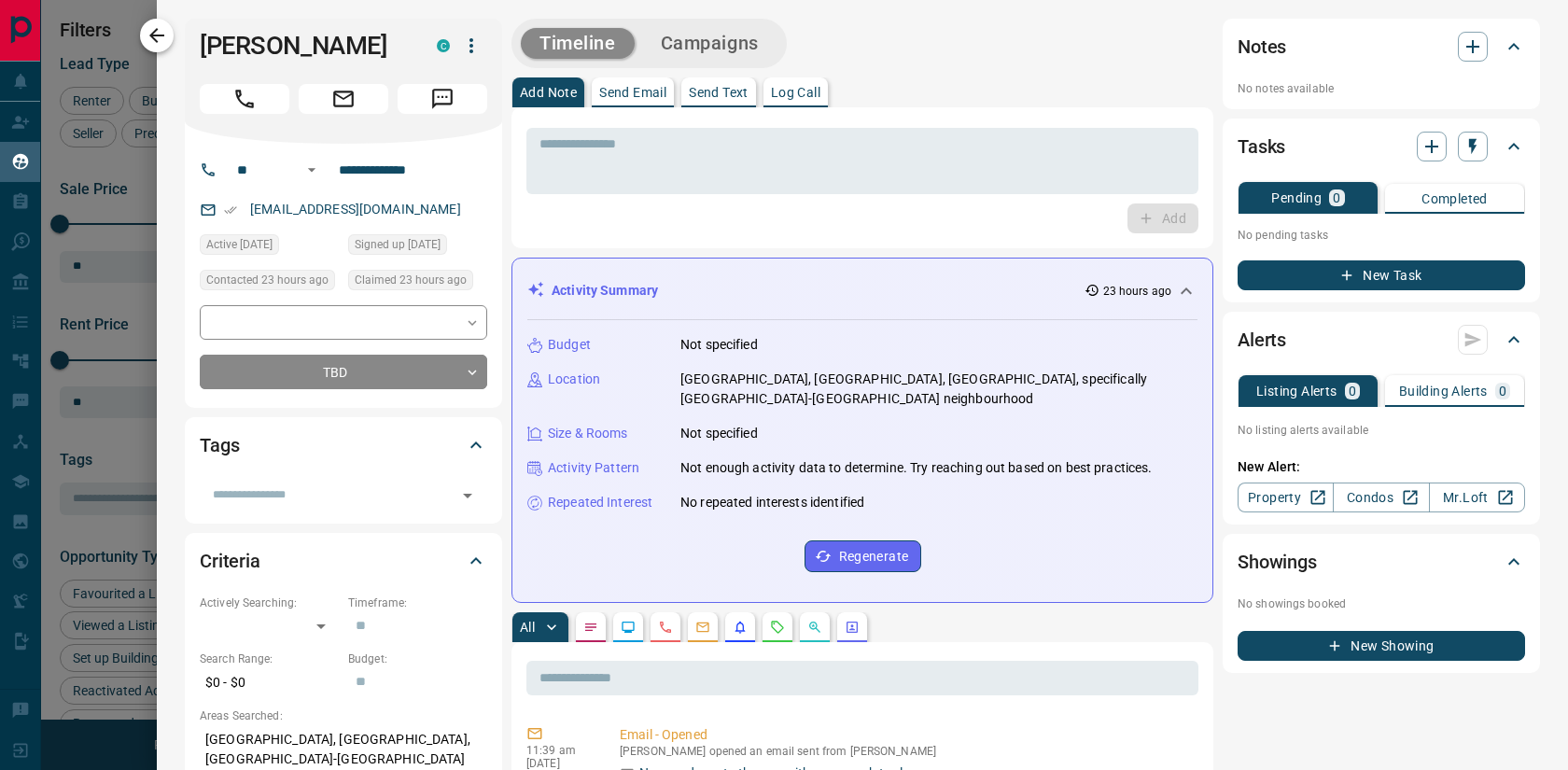
click at [154, 37] on icon "button" at bounding box center [157, 36] width 23 height 23
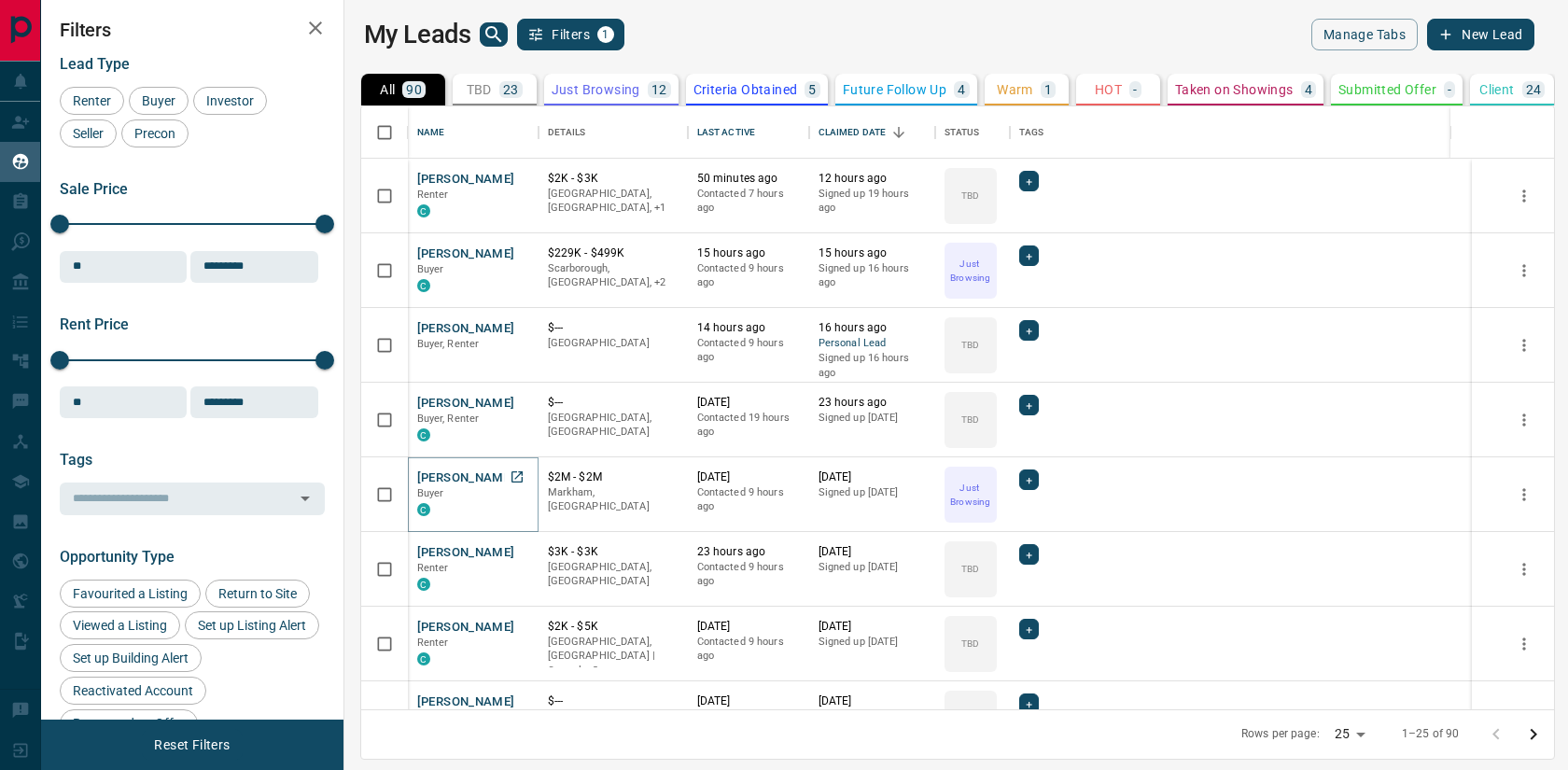
click at [431, 476] on button "[PERSON_NAME]" at bounding box center [466, 478] width 98 height 18
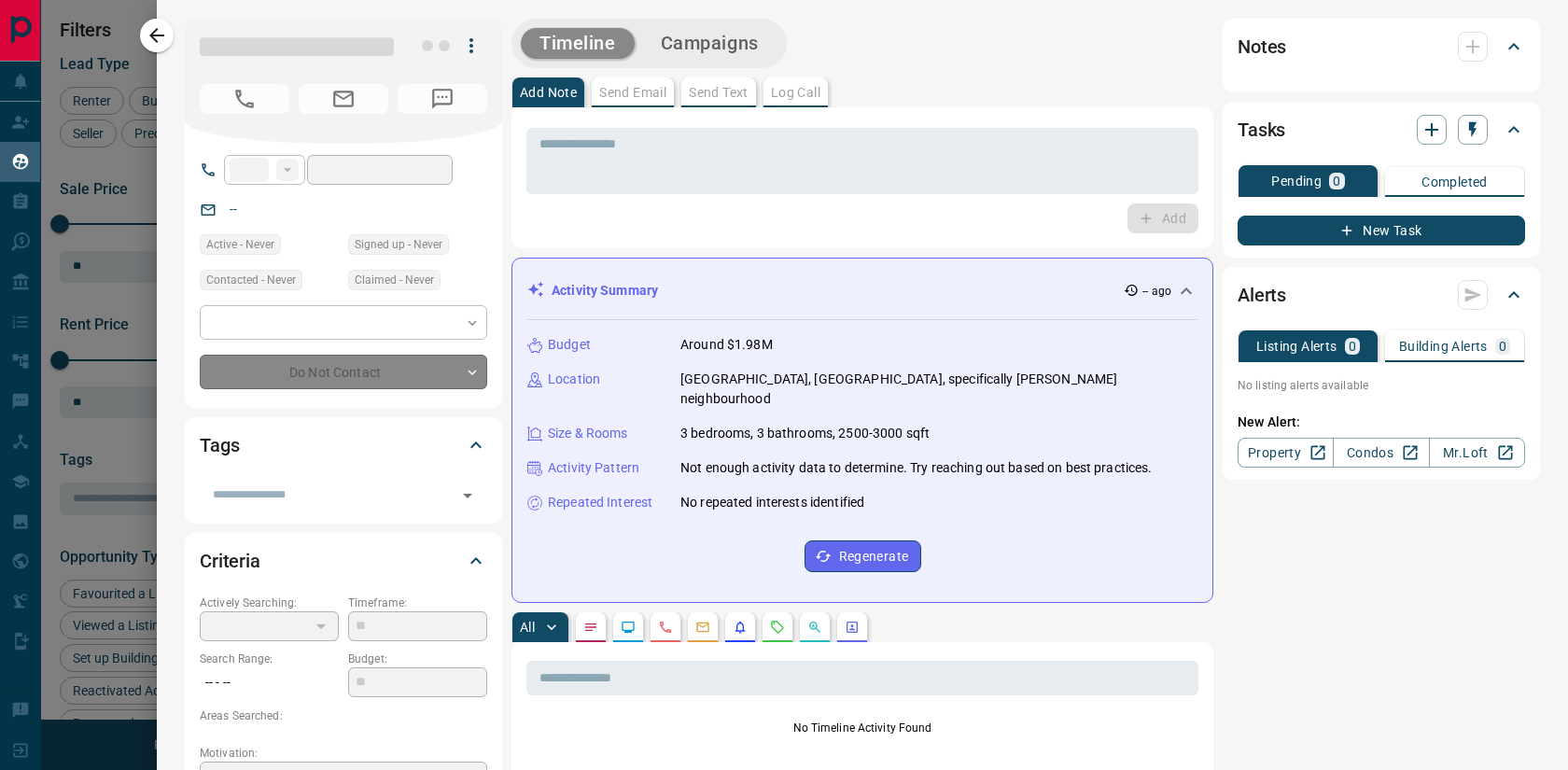
type input "**"
type input "**********"
type input "*"
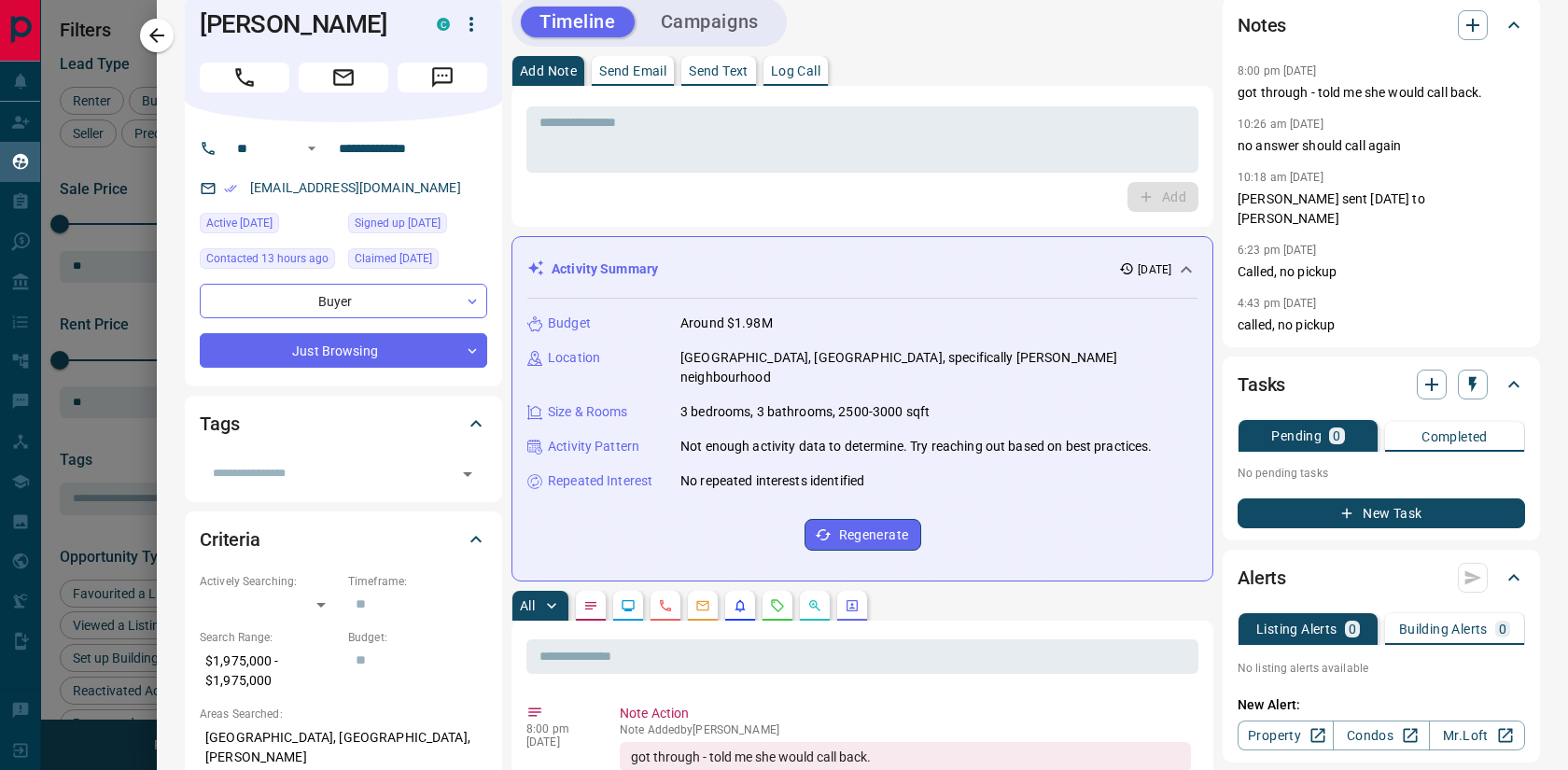
scroll to position [23, 0]
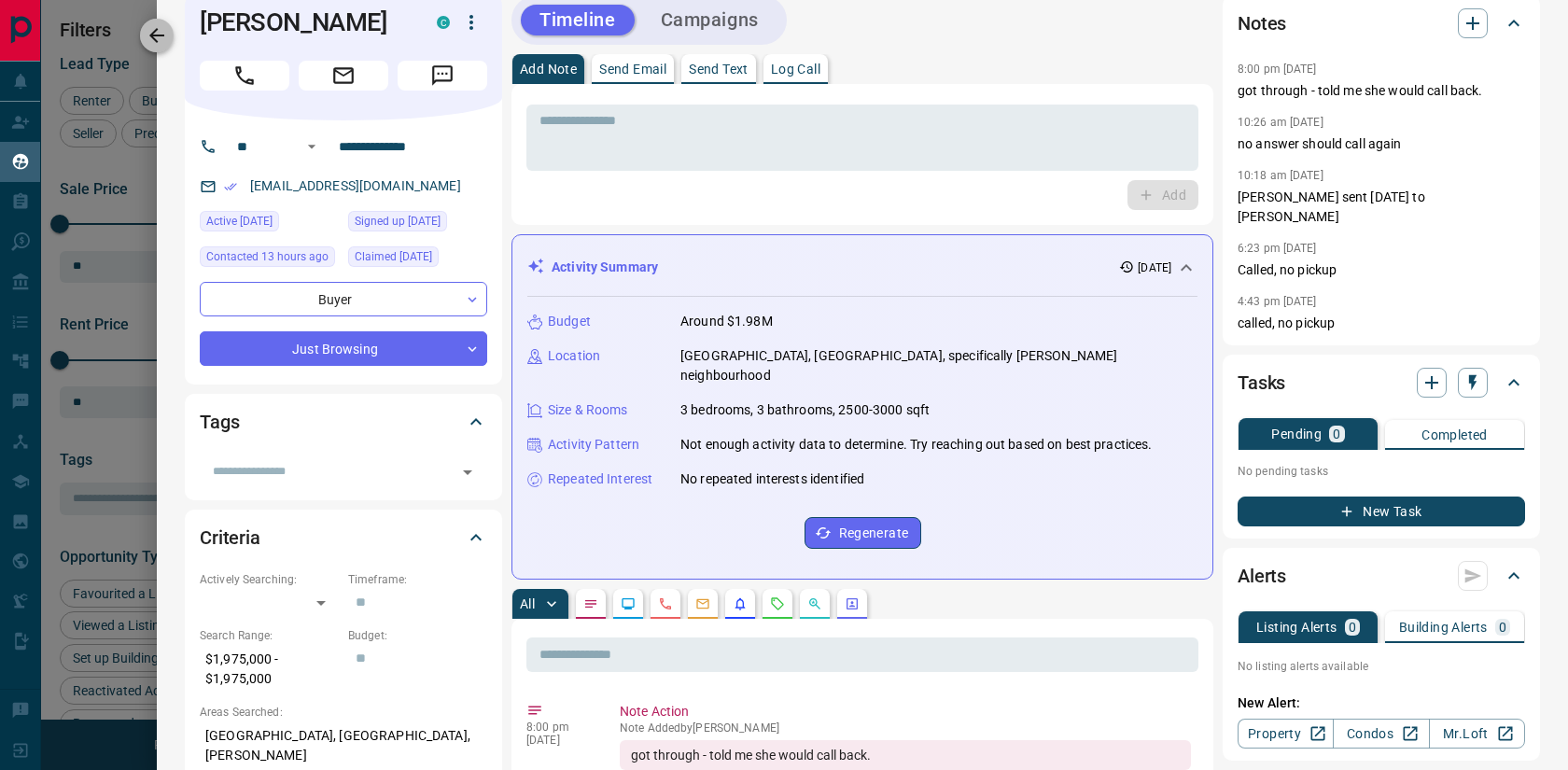
click at [158, 36] on icon "button" at bounding box center [157, 36] width 15 height 15
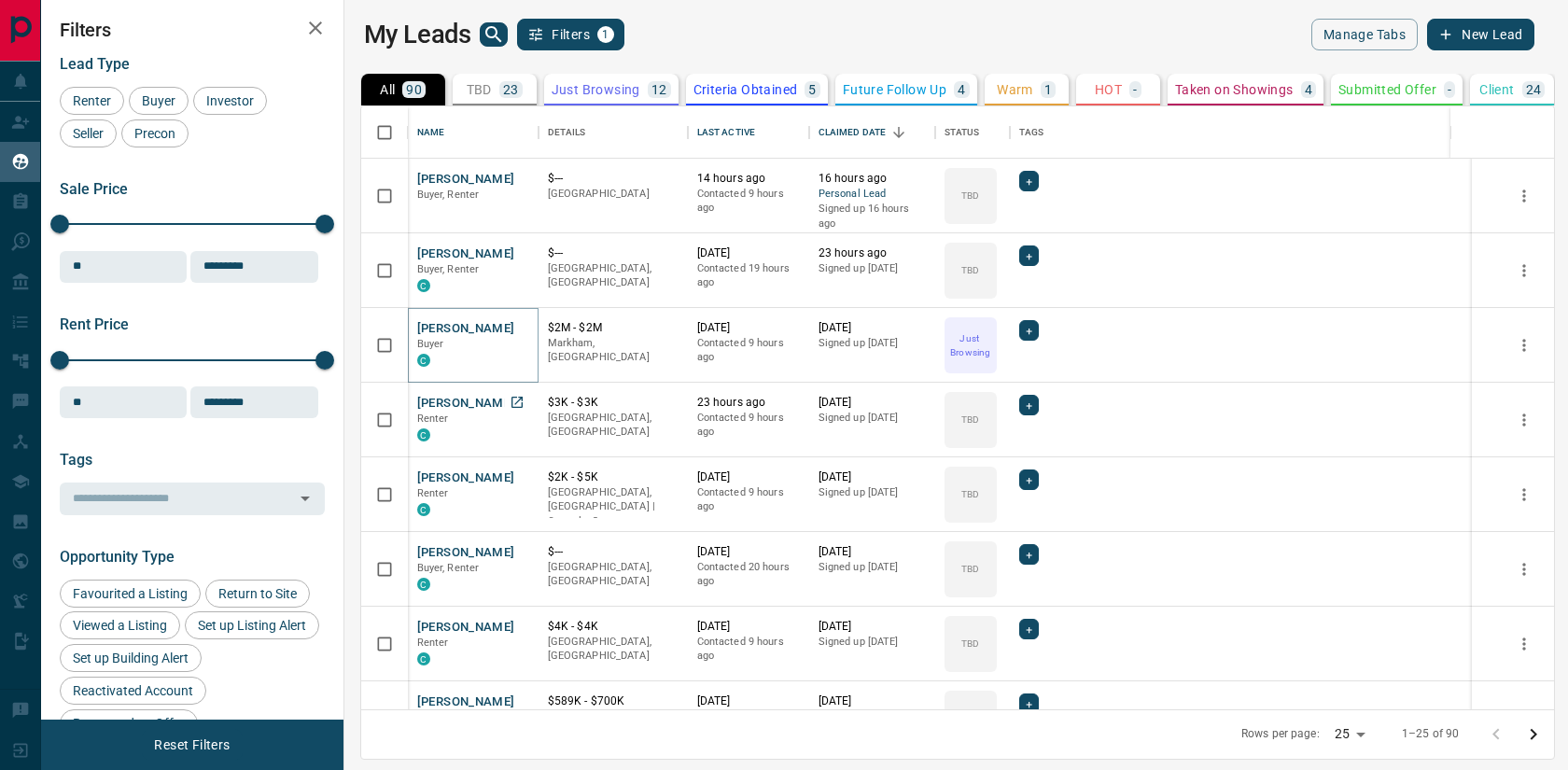
scroll to position [170, 0]
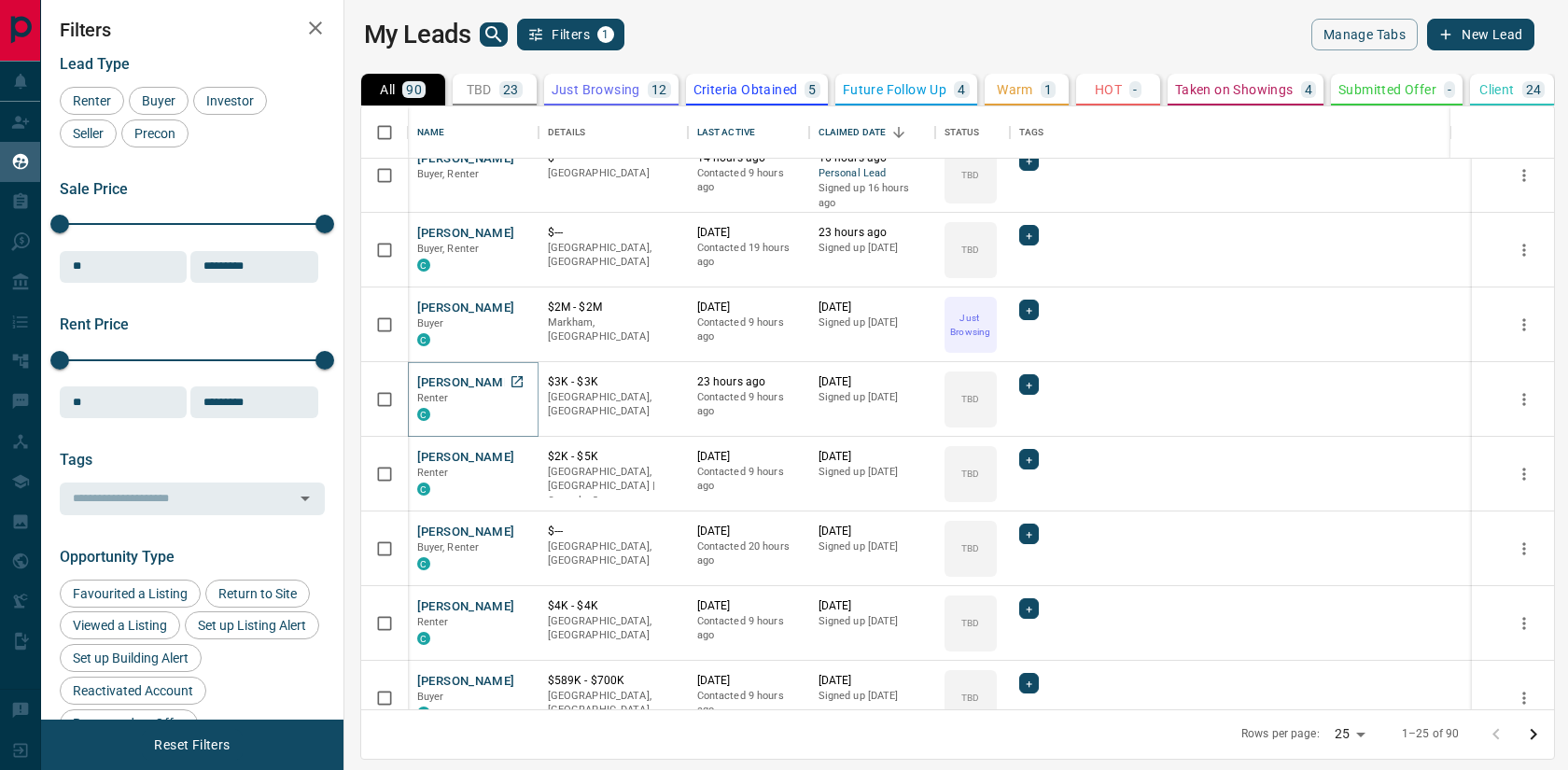
click at [460, 384] on button "[PERSON_NAME]" at bounding box center [466, 383] width 98 height 18
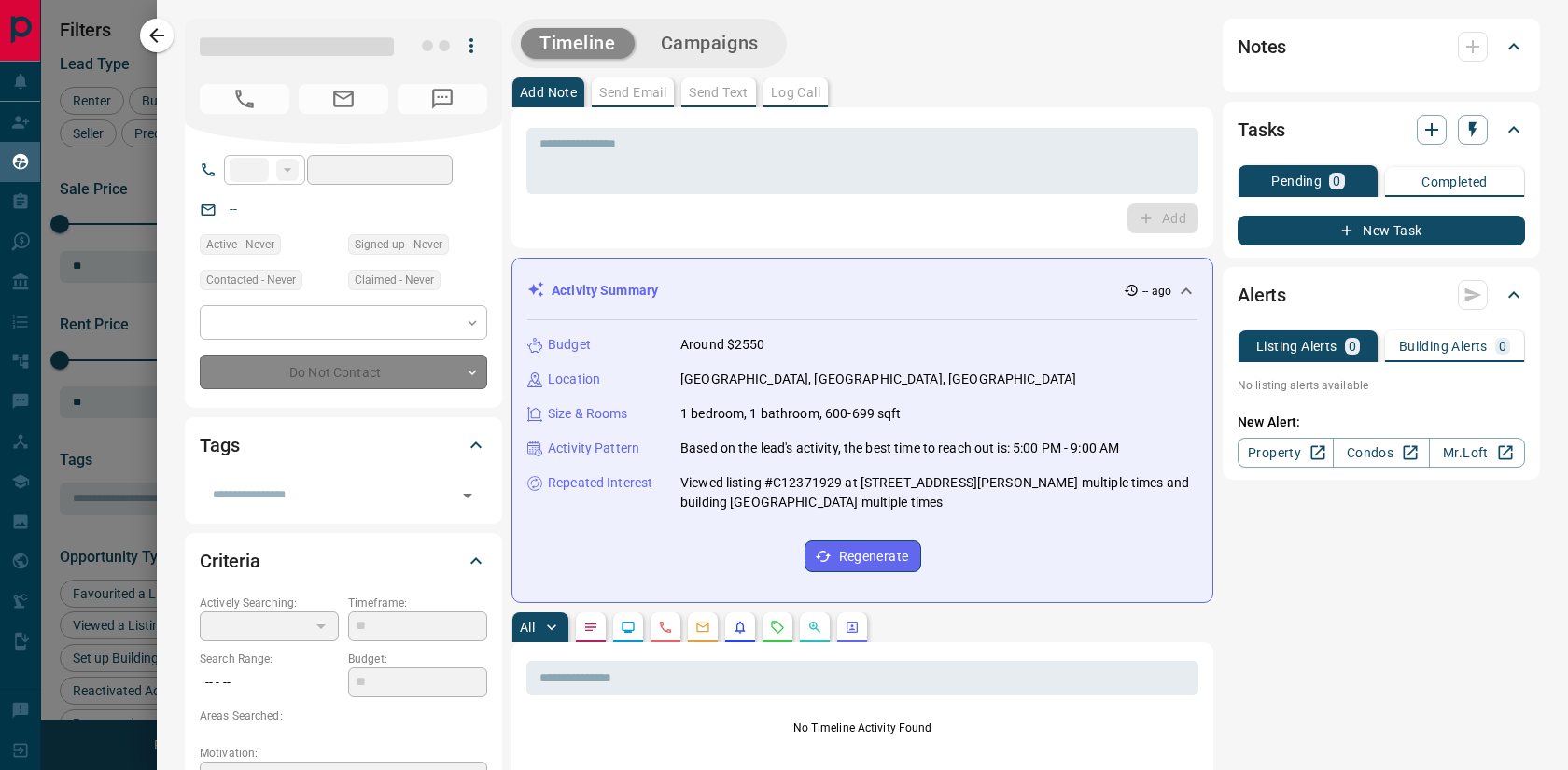
type input "**"
type input "**********"
type input "**"
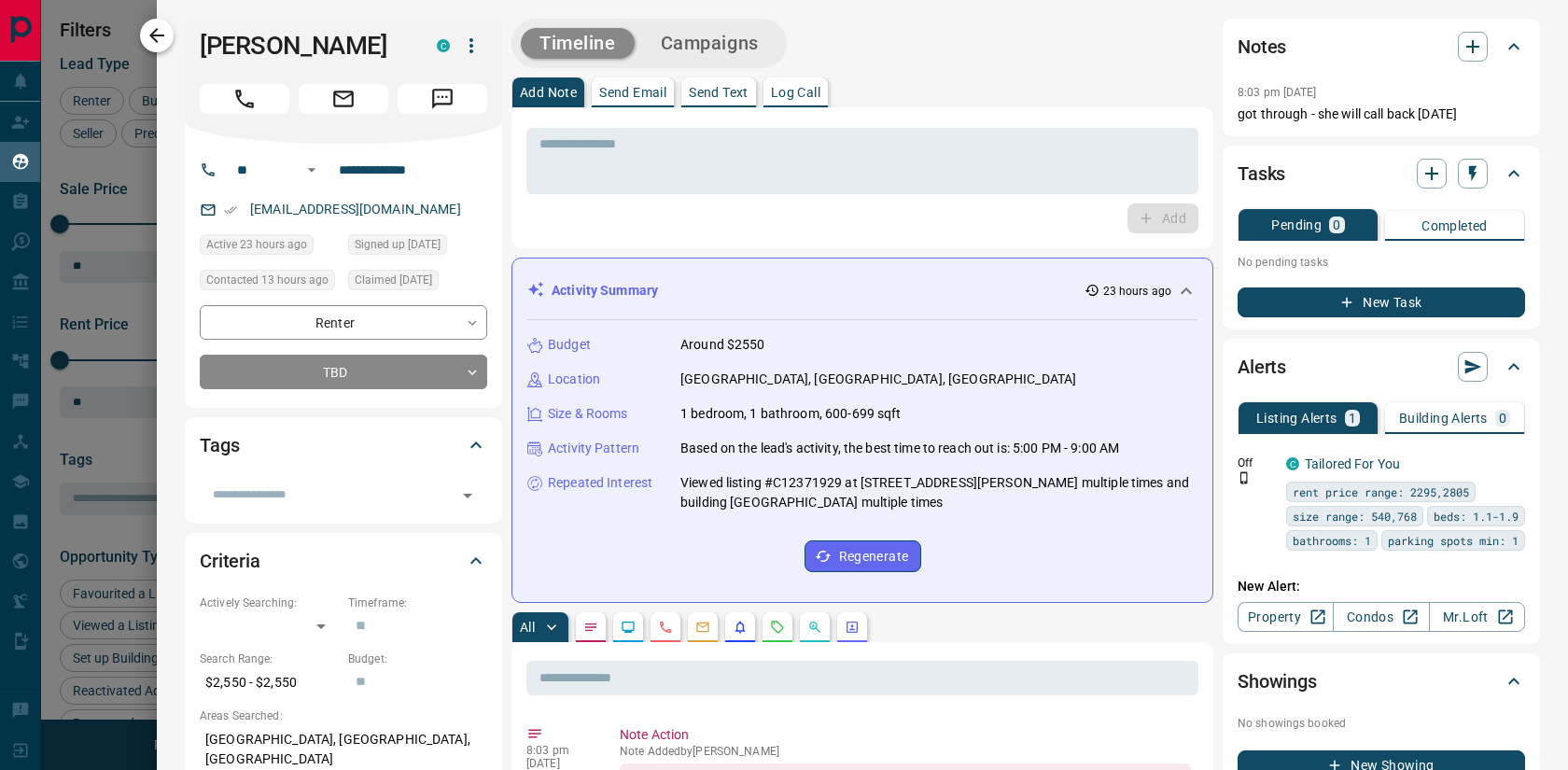
click at [164, 40] on icon "button" at bounding box center [157, 36] width 23 height 23
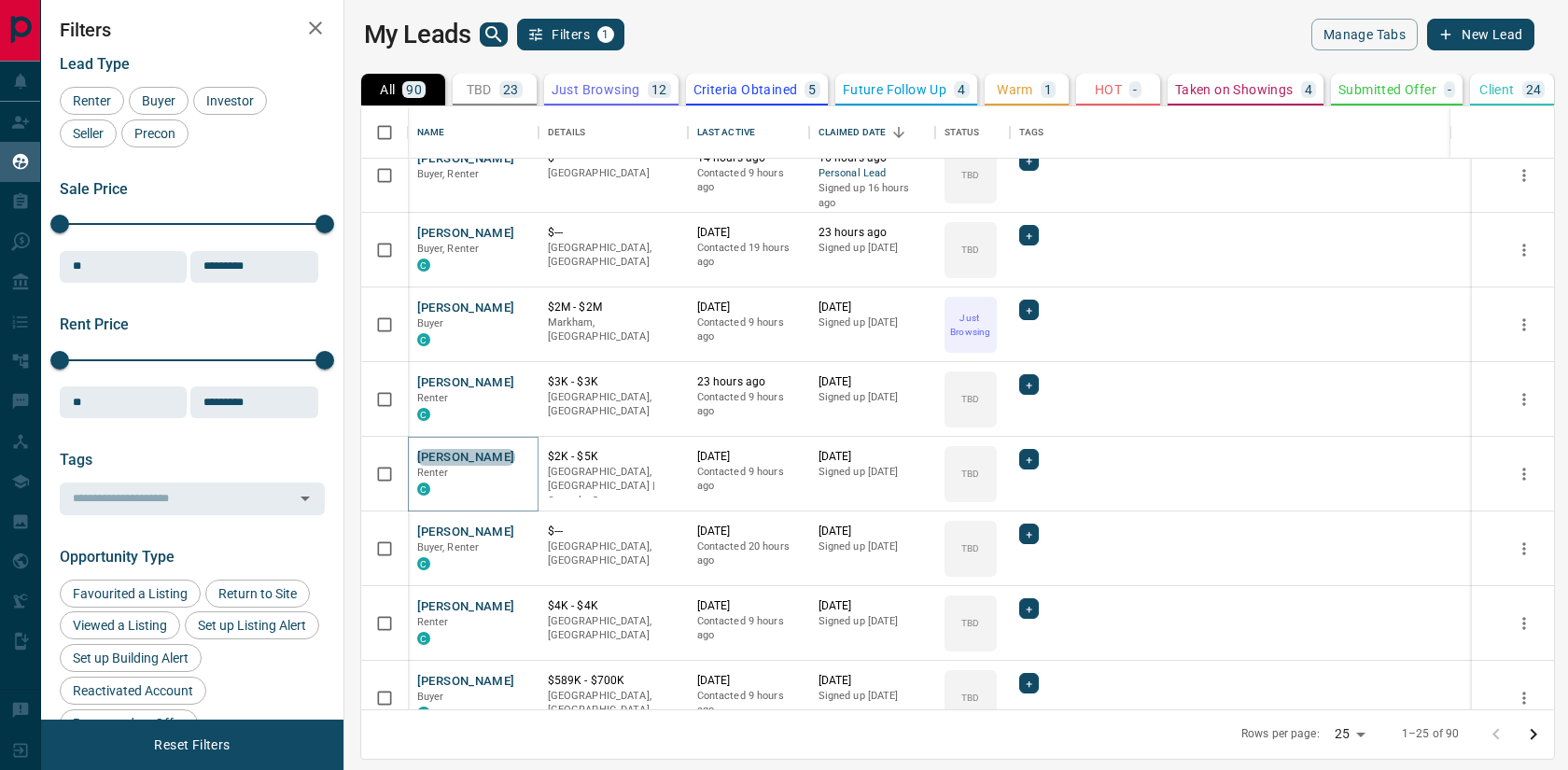
click at [461, 454] on button "[PERSON_NAME]" at bounding box center [466, 458] width 98 height 18
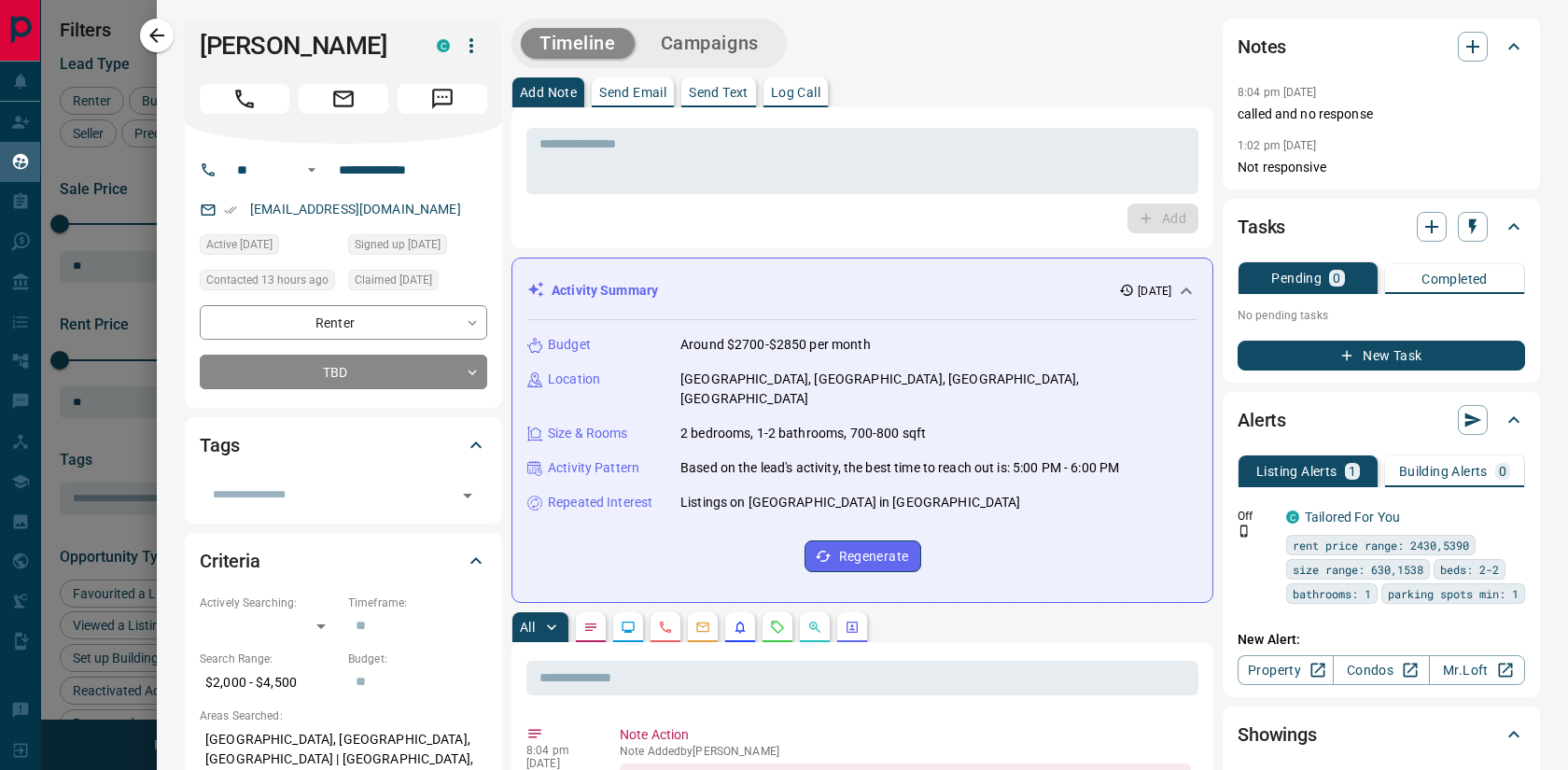
click at [250, 103] on icon "Call" at bounding box center [245, 99] width 19 height 19
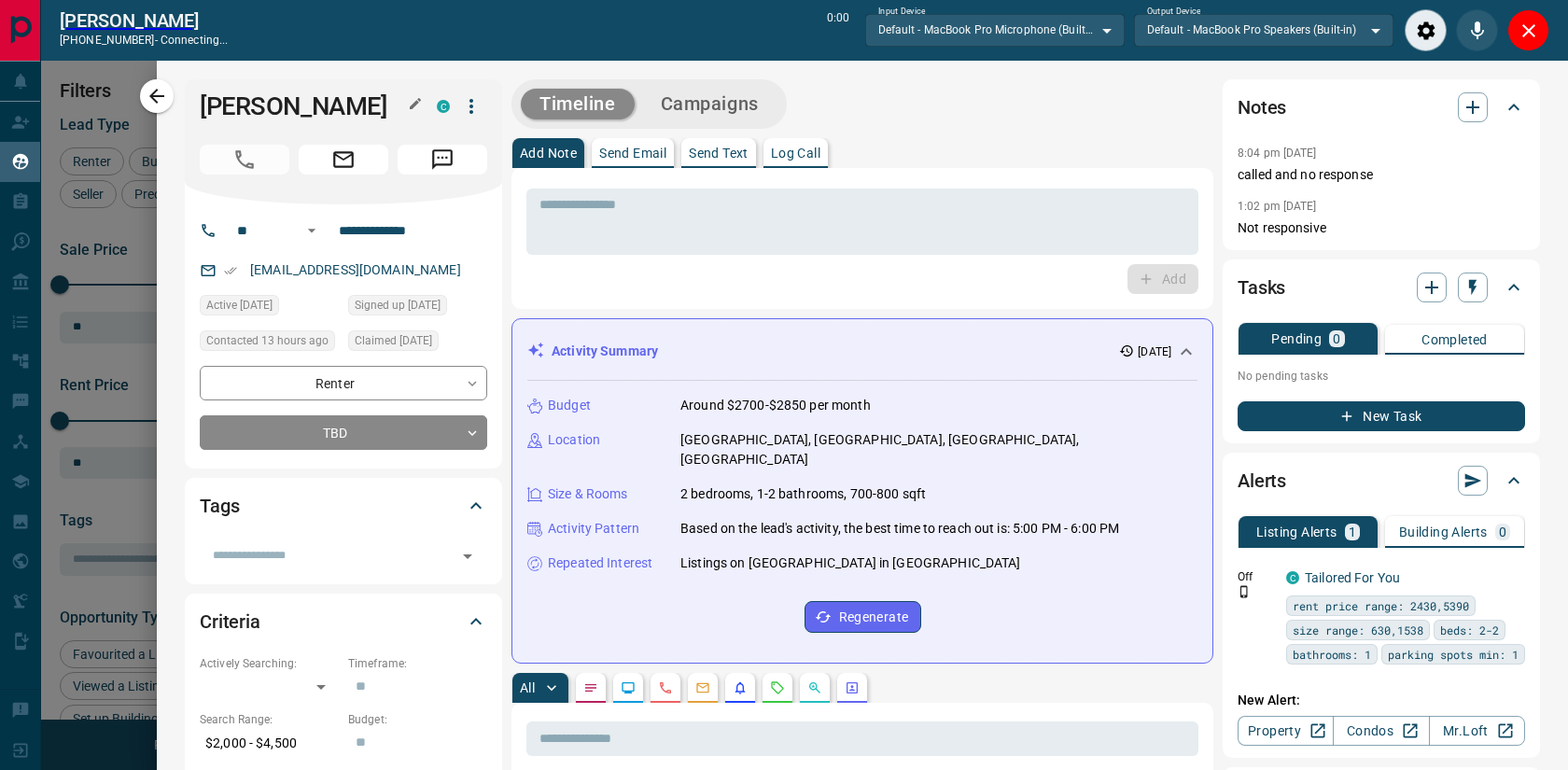
scroll to position [545, 1215]
click at [1521, 39] on icon "Close" at bounding box center [1530, 31] width 23 height 23
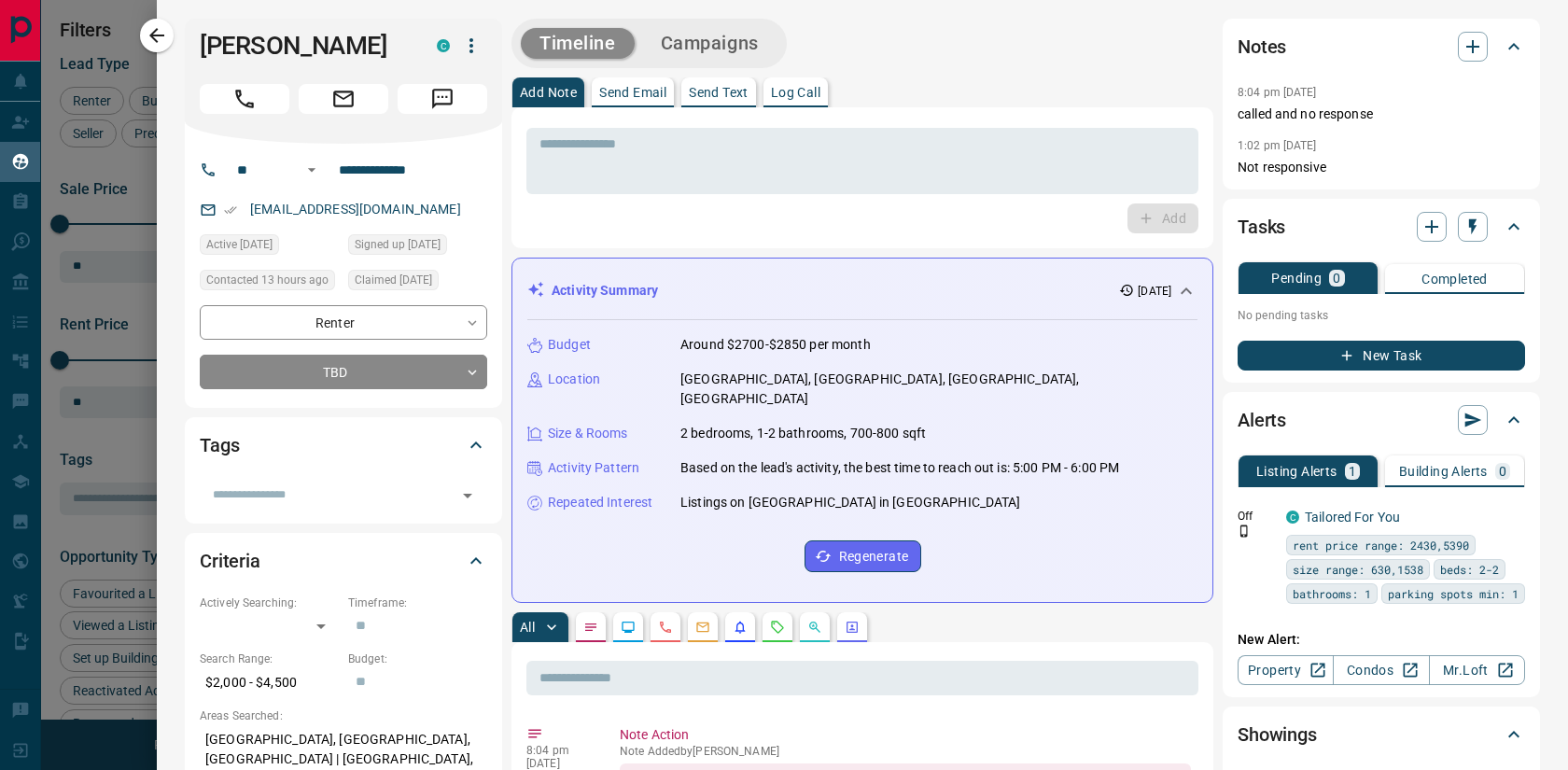
scroll to position [603, 1215]
click at [262, 101] on button "Call" at bounding box center [245, 99] width 90 height 30
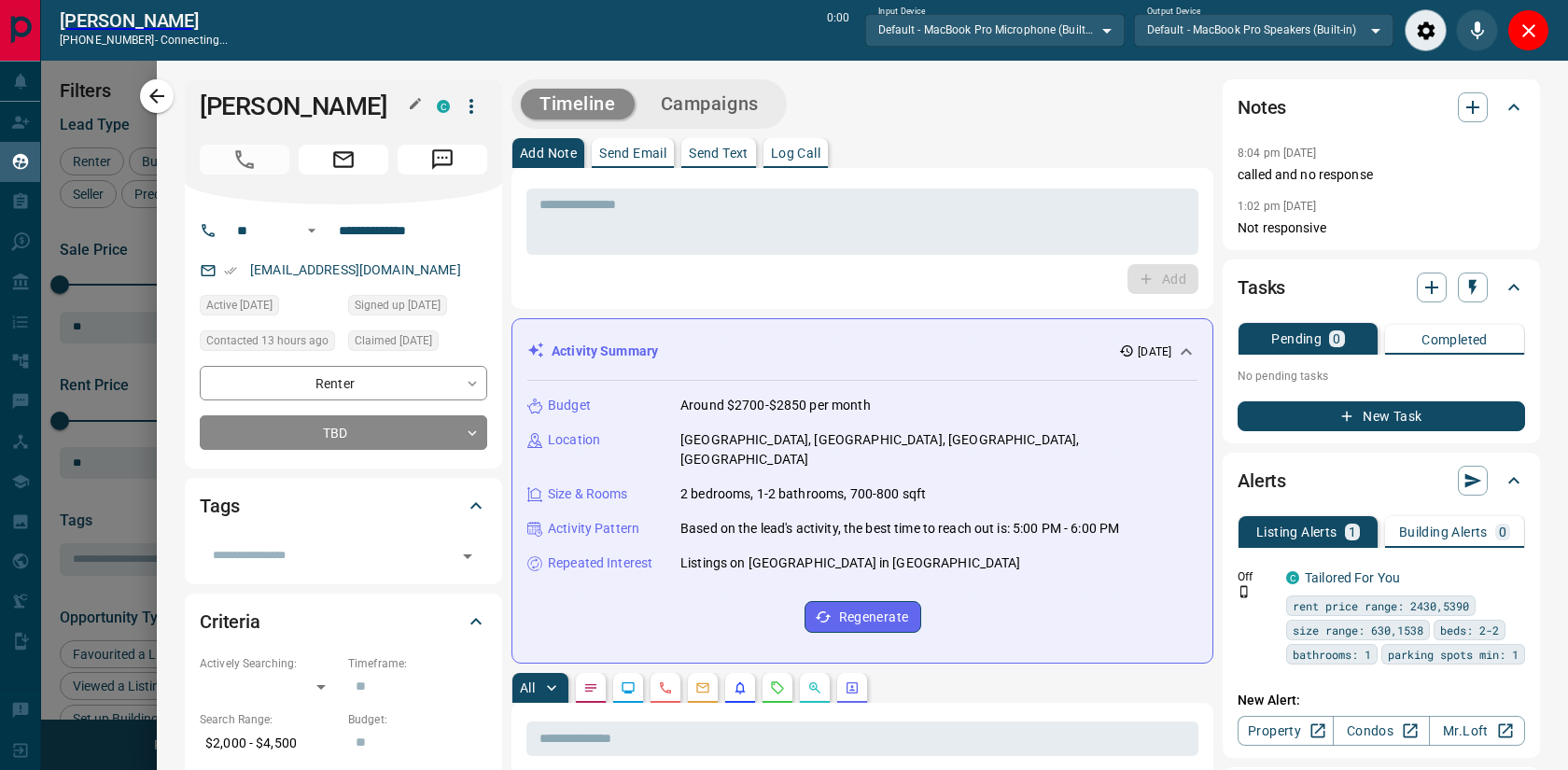
scroll to position [545, 1215]
click at [1542, 38] on button "Close" at bounding box center [1529, 30] width 42 height 42
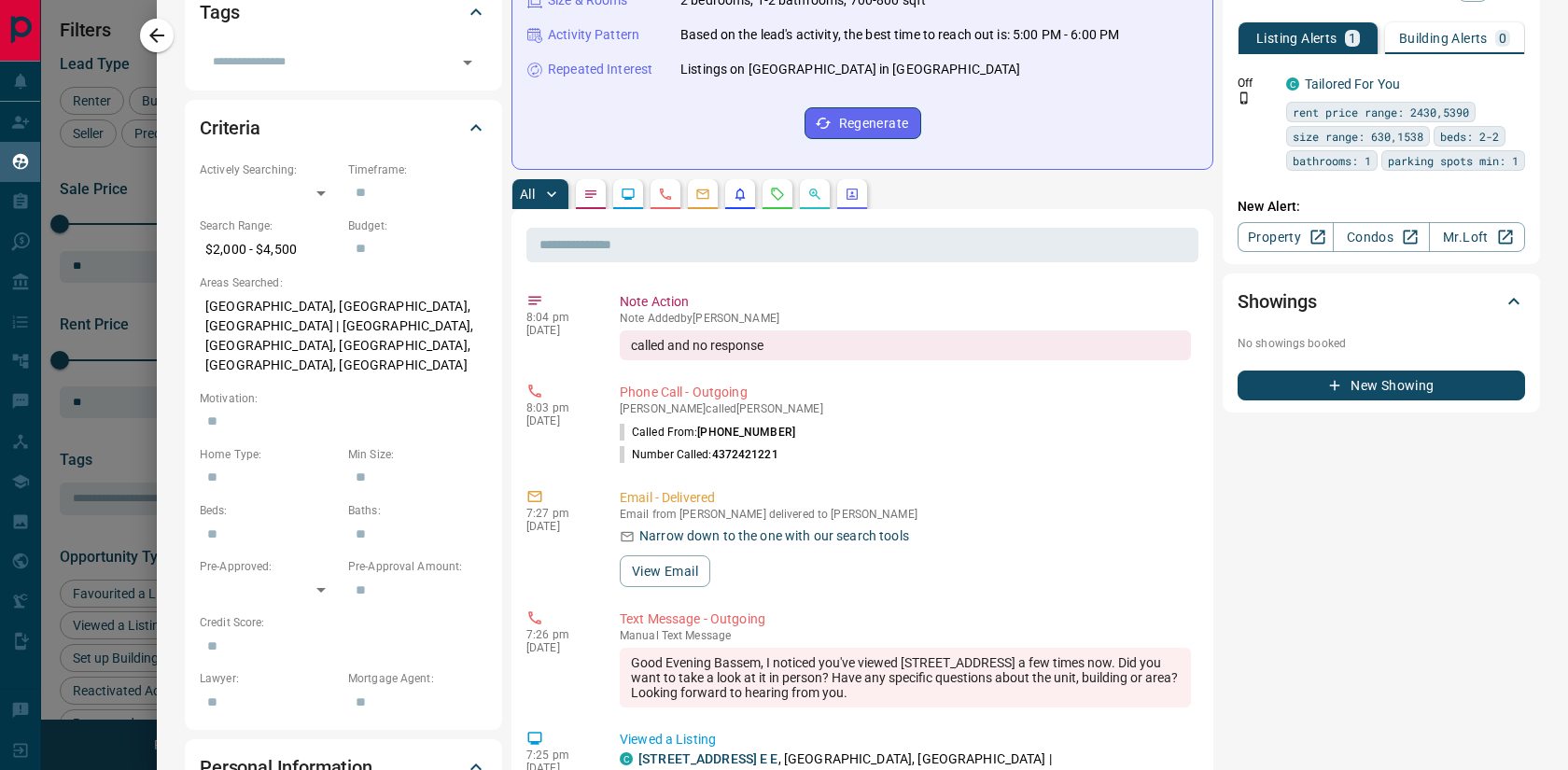
scroll to position [428, 0]
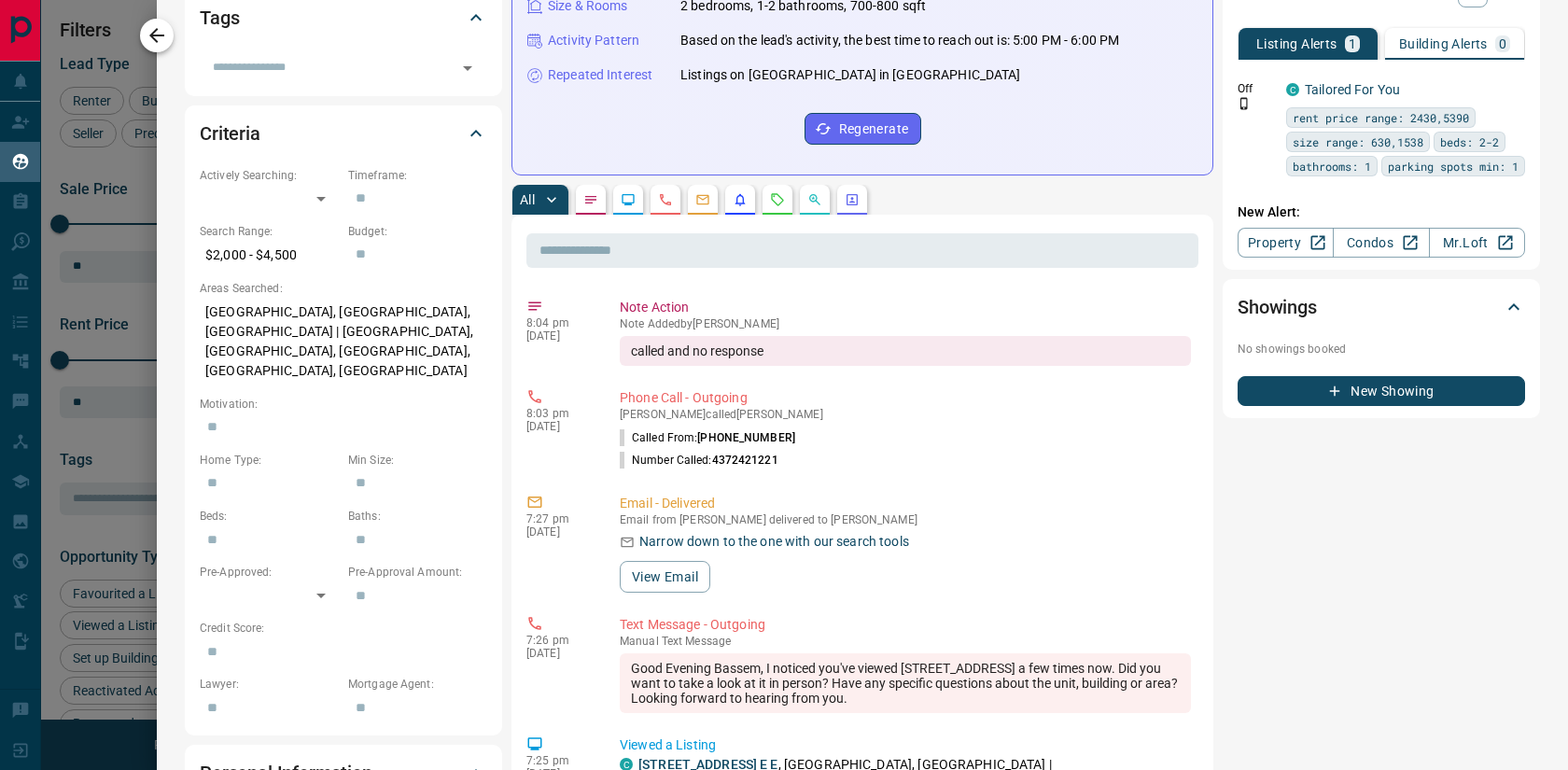
click at [158, 40] on icon "button" at bounding box center [157, 36] width 23 height 23
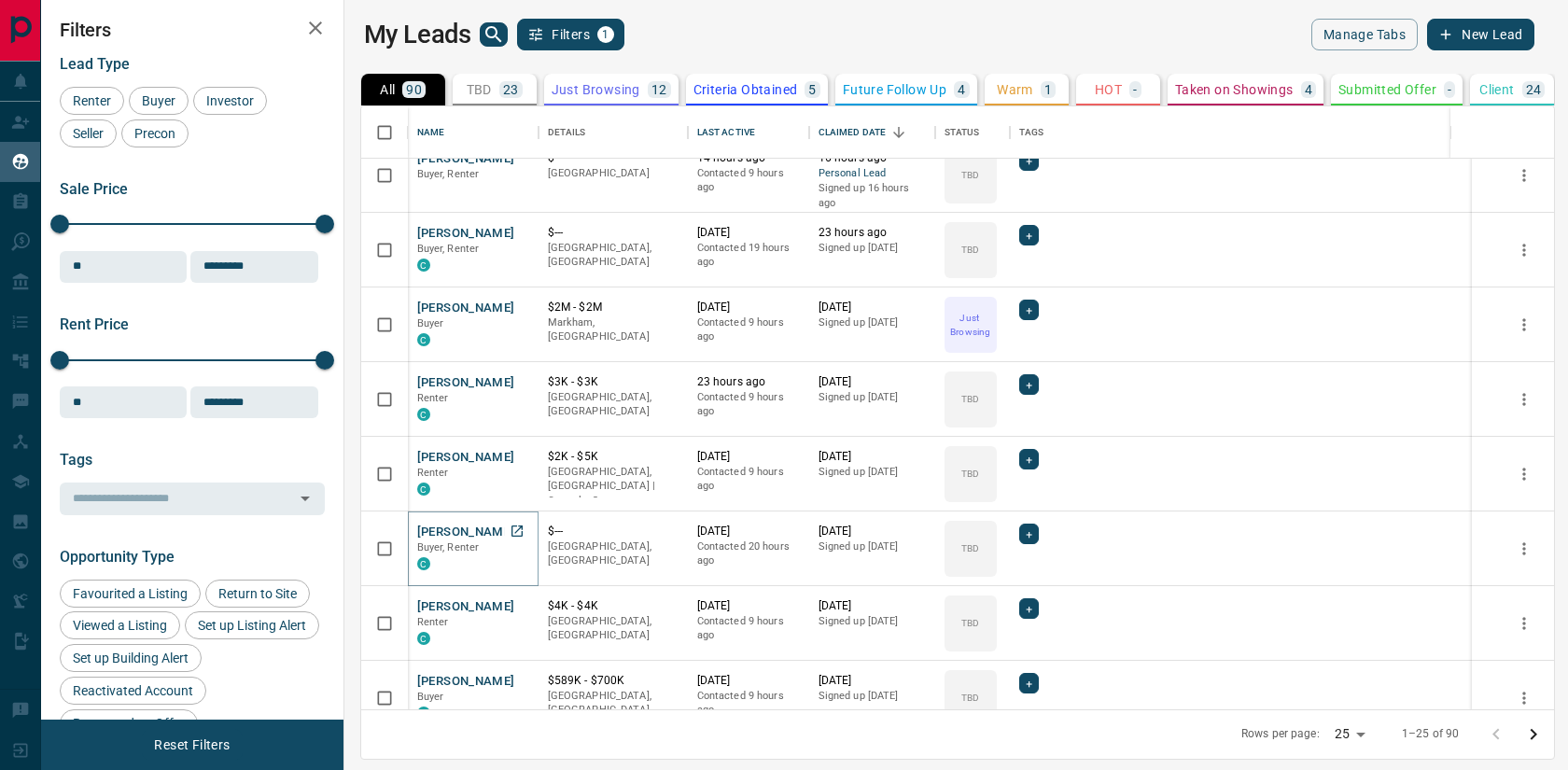
click at [439, 529] on button "[PERSON_NAME]" at bounding box center [466, 532] width 98 height 18
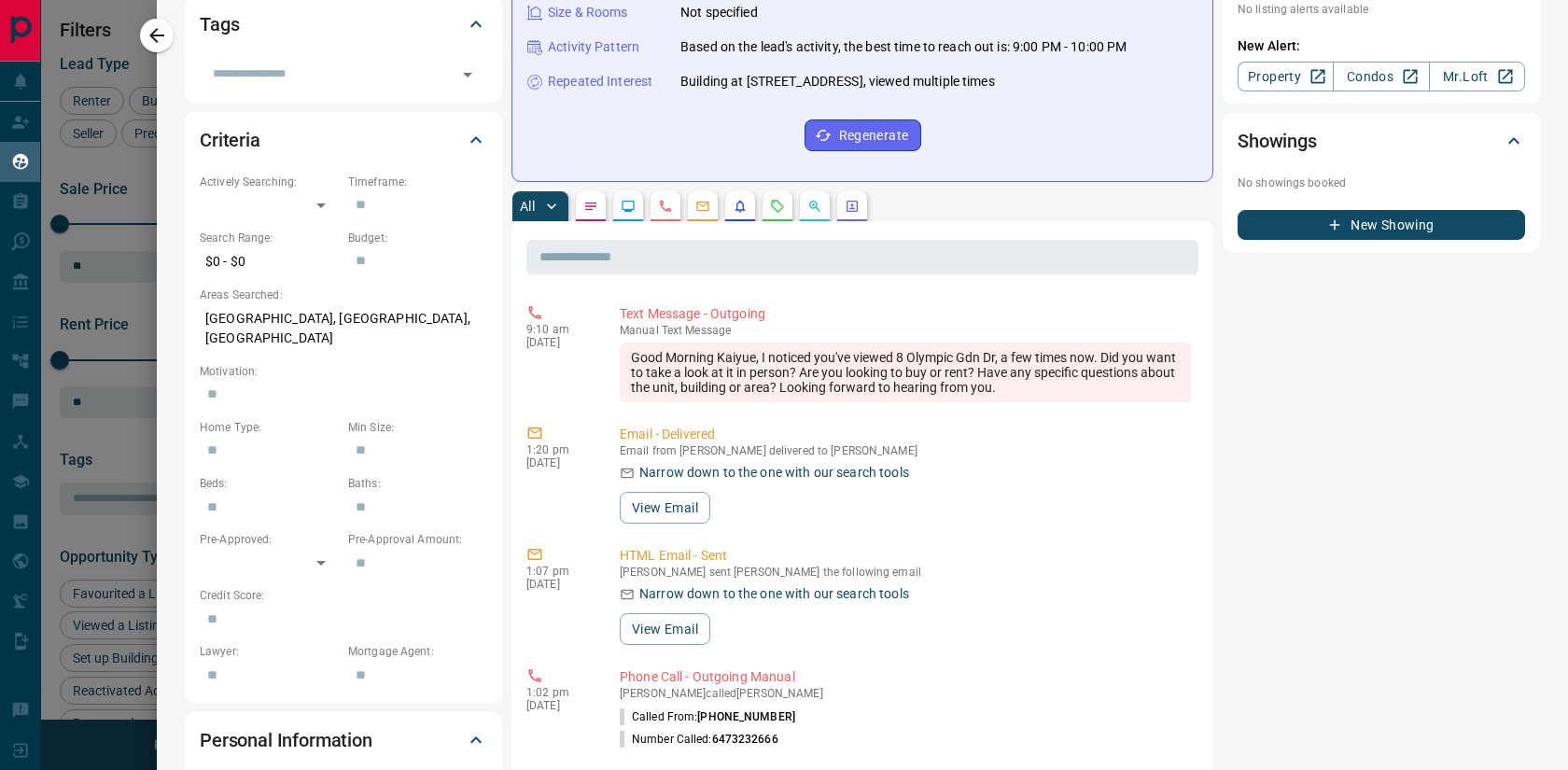
scroll to position [292, 0]
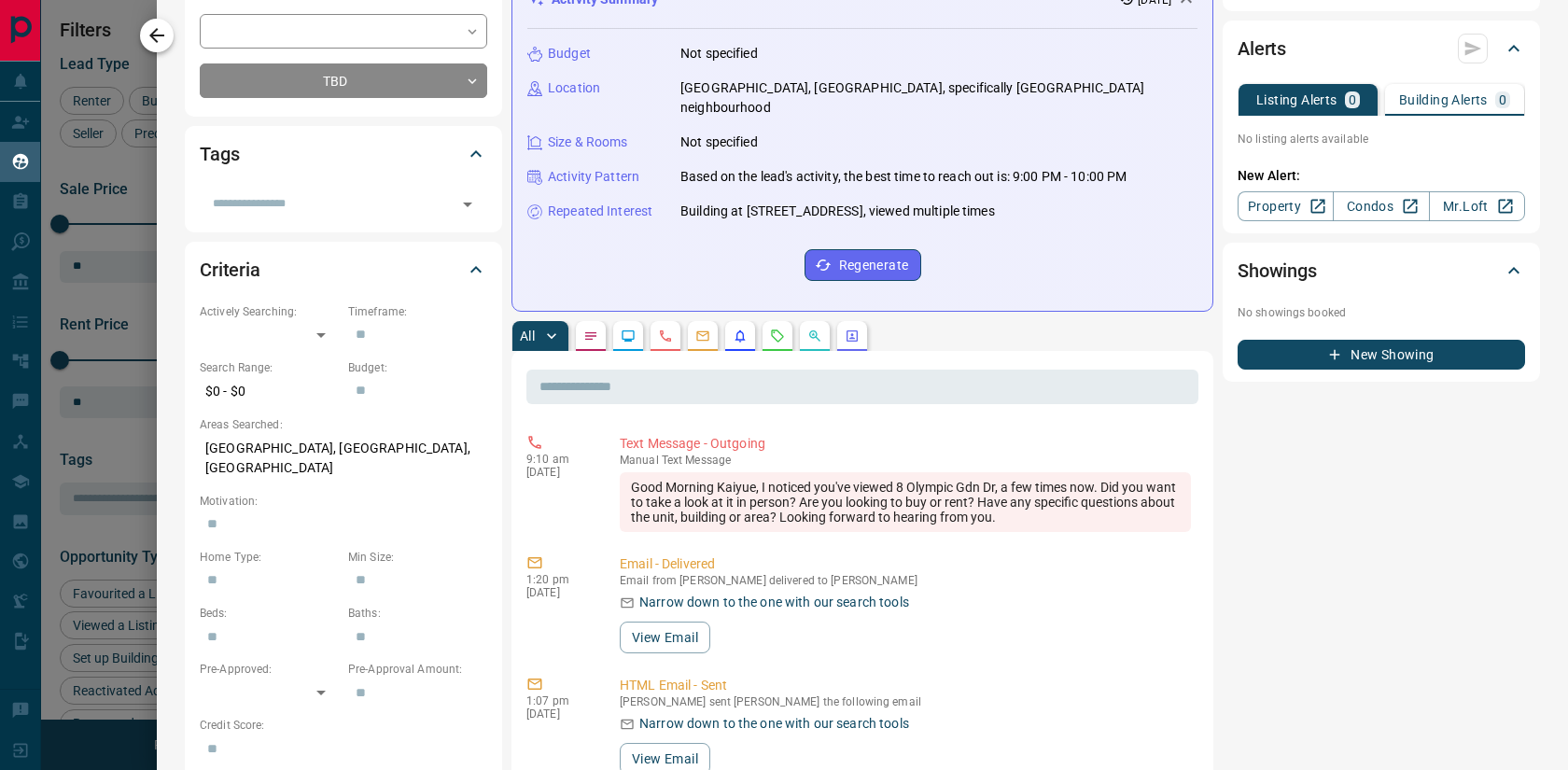
click at [166, 34] on icon "button" at bounding box center [157, 36] width 23 height 23
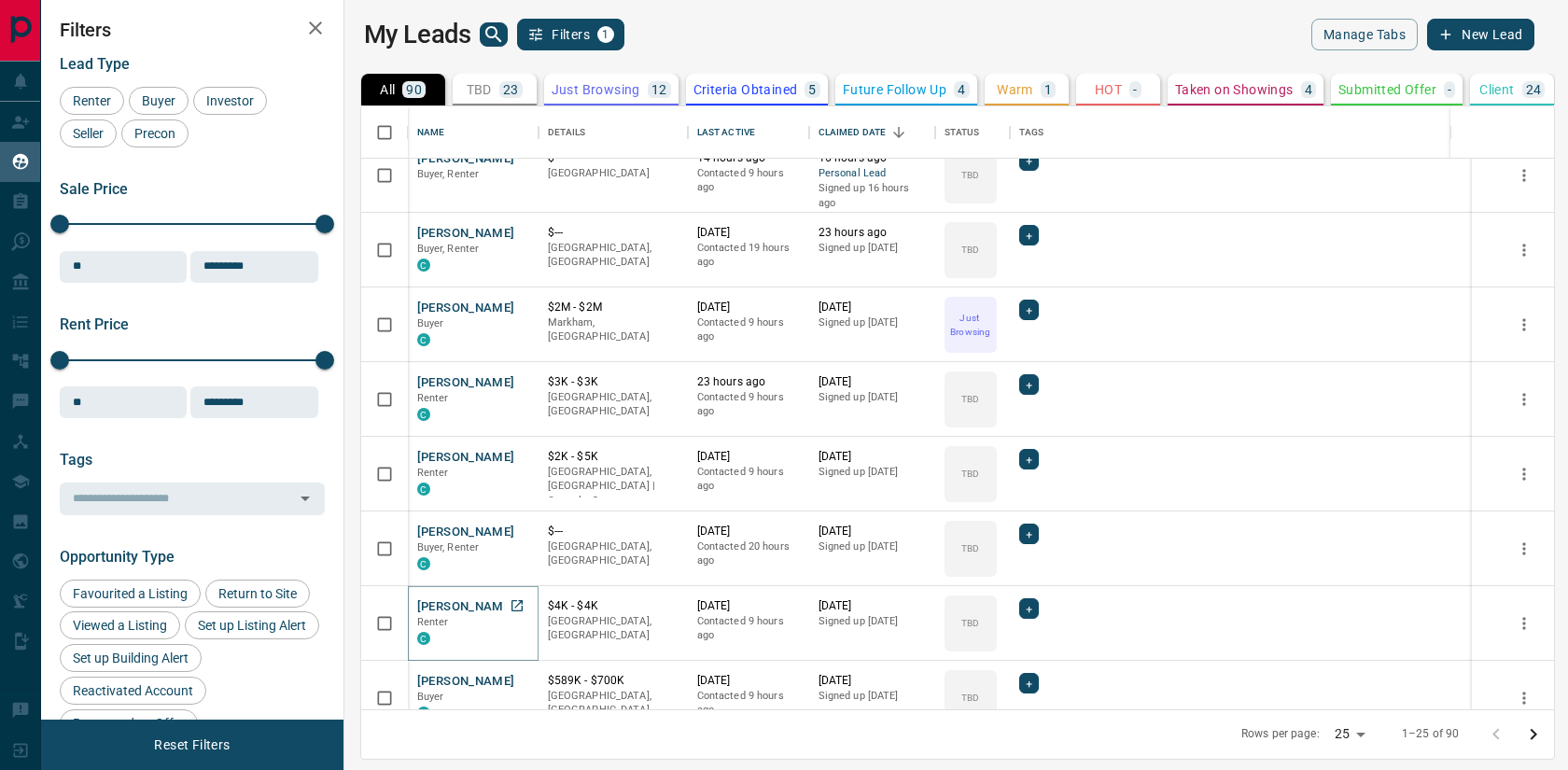
click at [477, 612] on button "[PERSON_NAME]" at bounding box center [466, 607] width 98 height 18
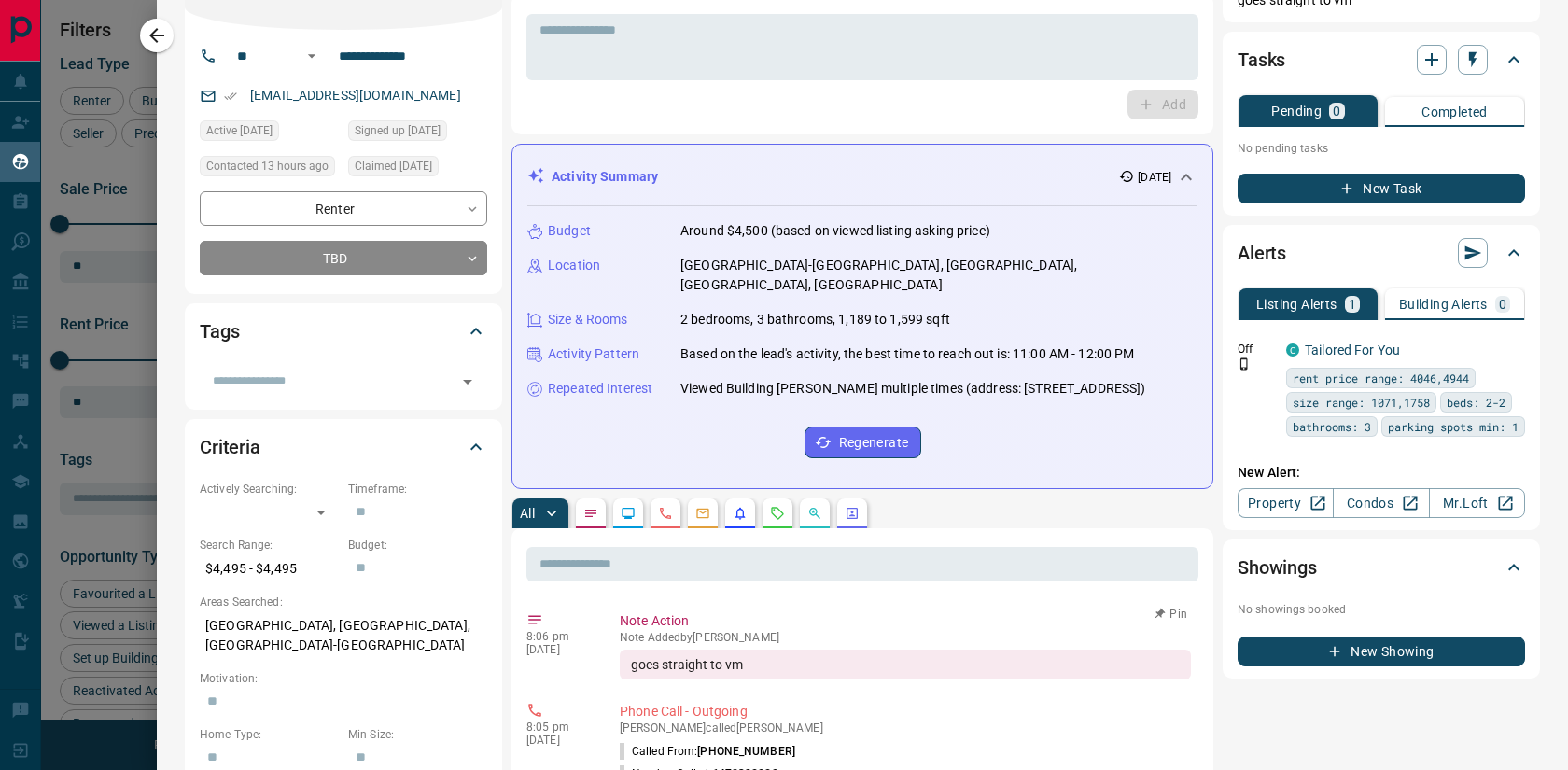
scroll to position [6, 0]
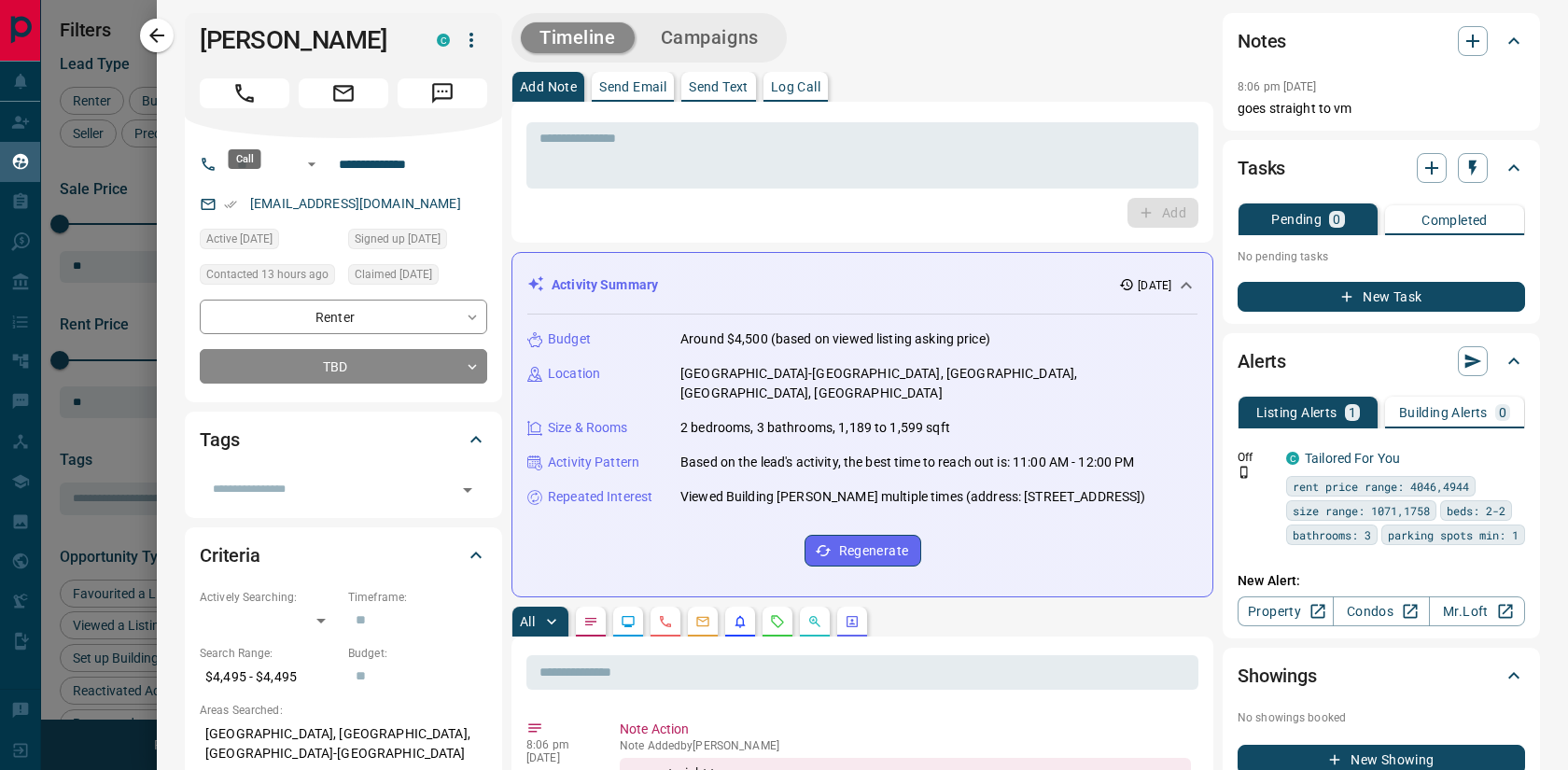
click at [266, 108] on button "Call" at bounding box center [245, 94] width 90 height 30
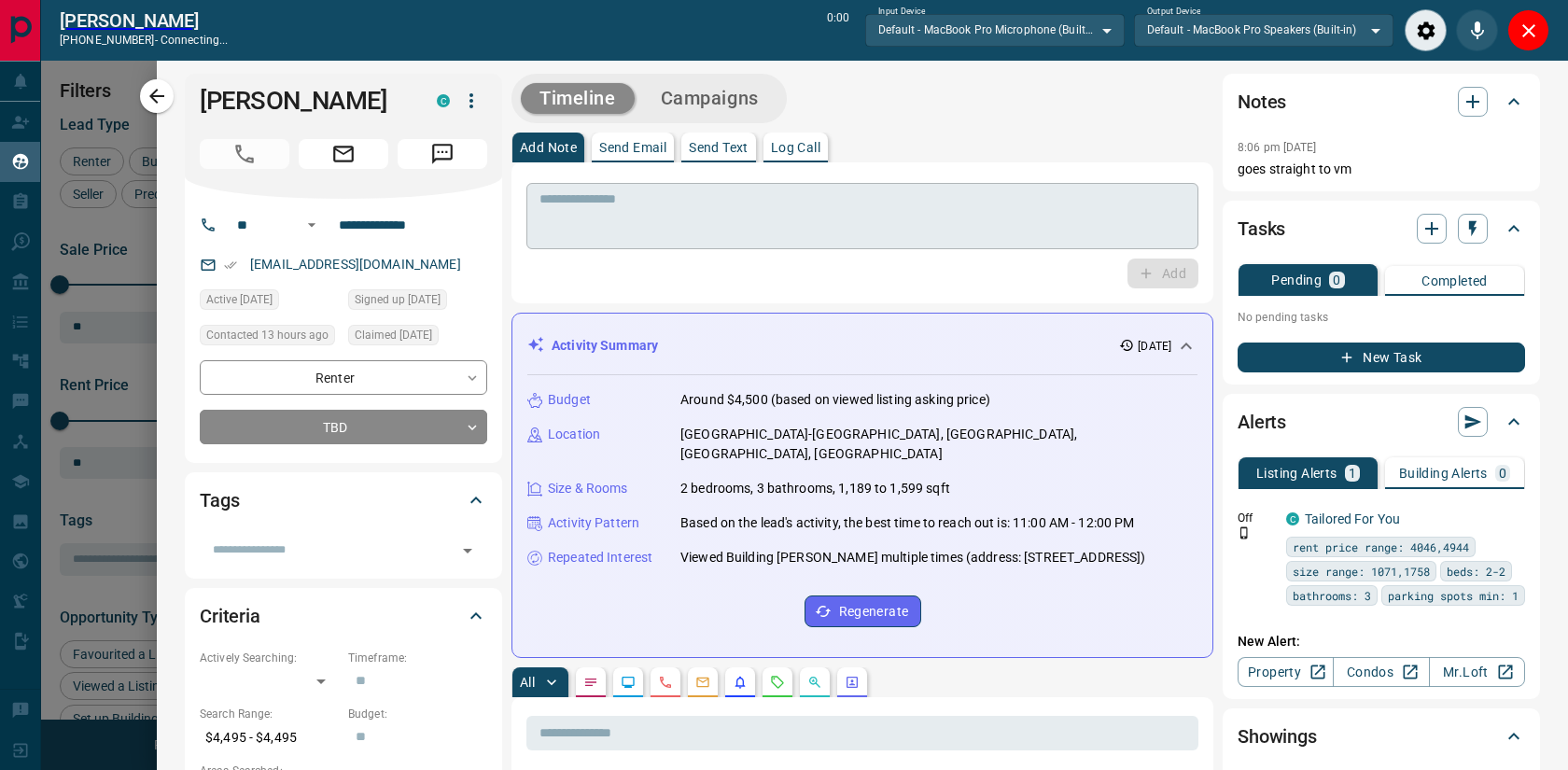
scroll to position [545, 1215]
click at [1517, 46] on button "Close" at bounding box center [1529, 30] width 42 height 42
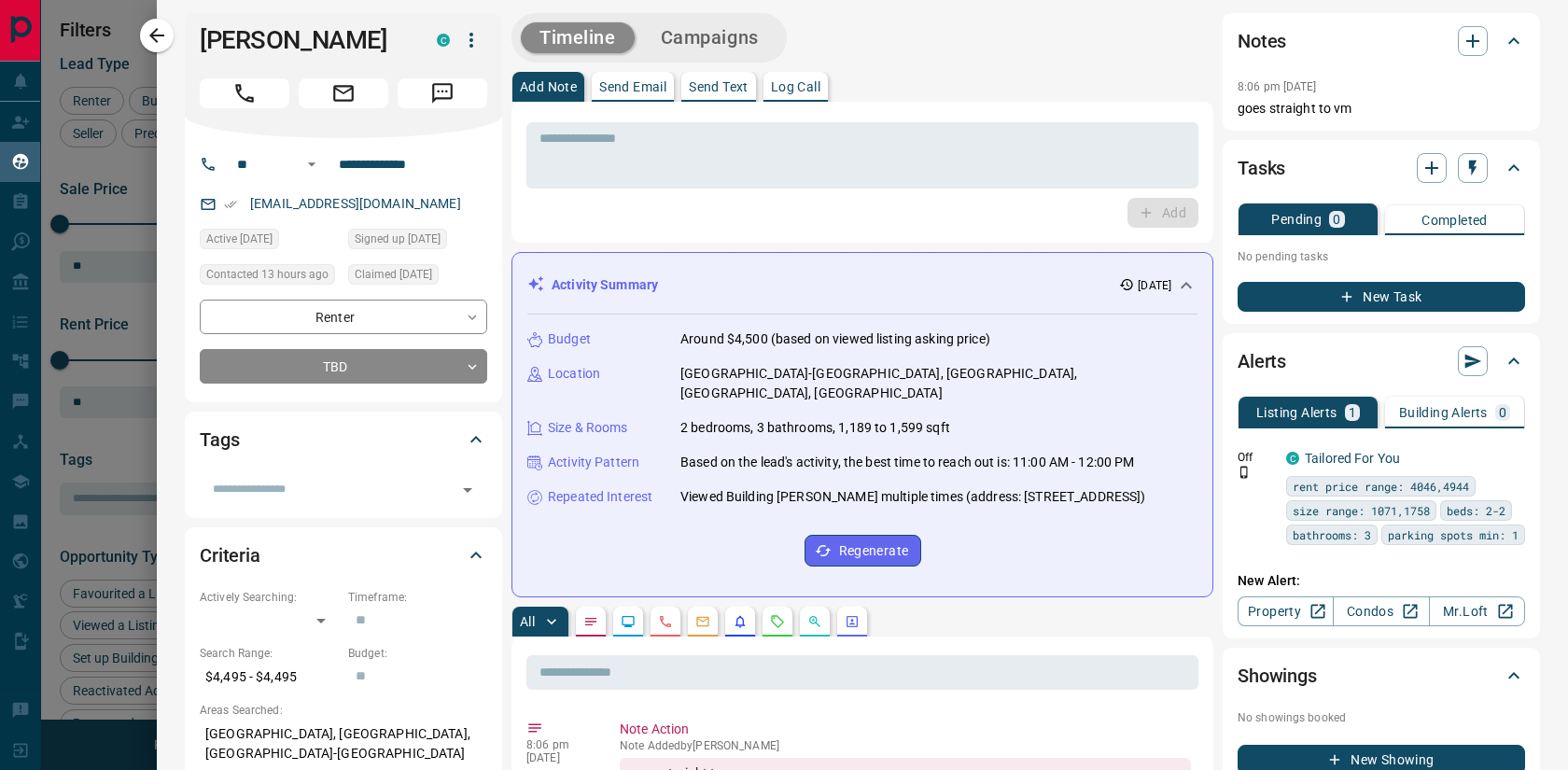
scroll to position [603, 1215]
